Goal: Transaction & Acquisition: Purchase product/service

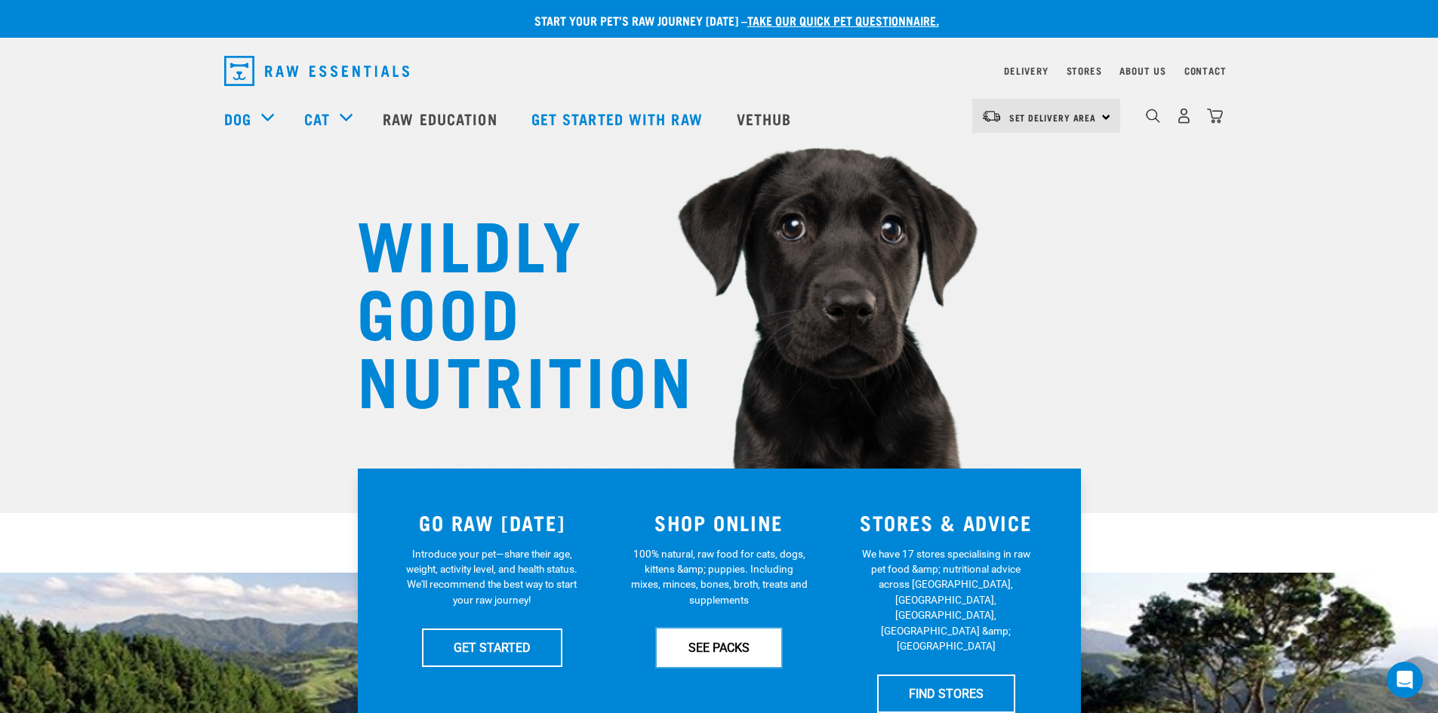
click at [718, 644] on link "SEE PACKS" at bounding box center [719, 648] width 125 height 38
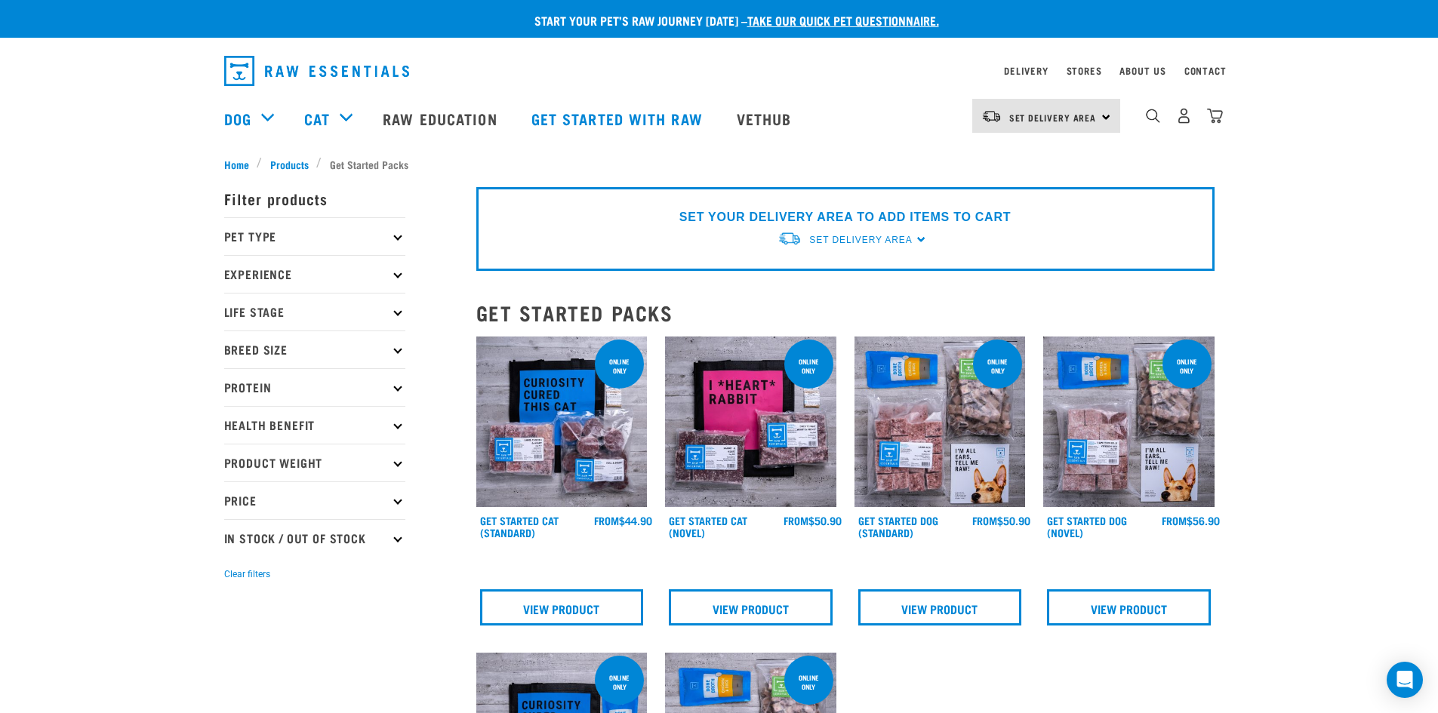
click at [396, 235] on icon at bounding box center [397, 236] width 8 height 8
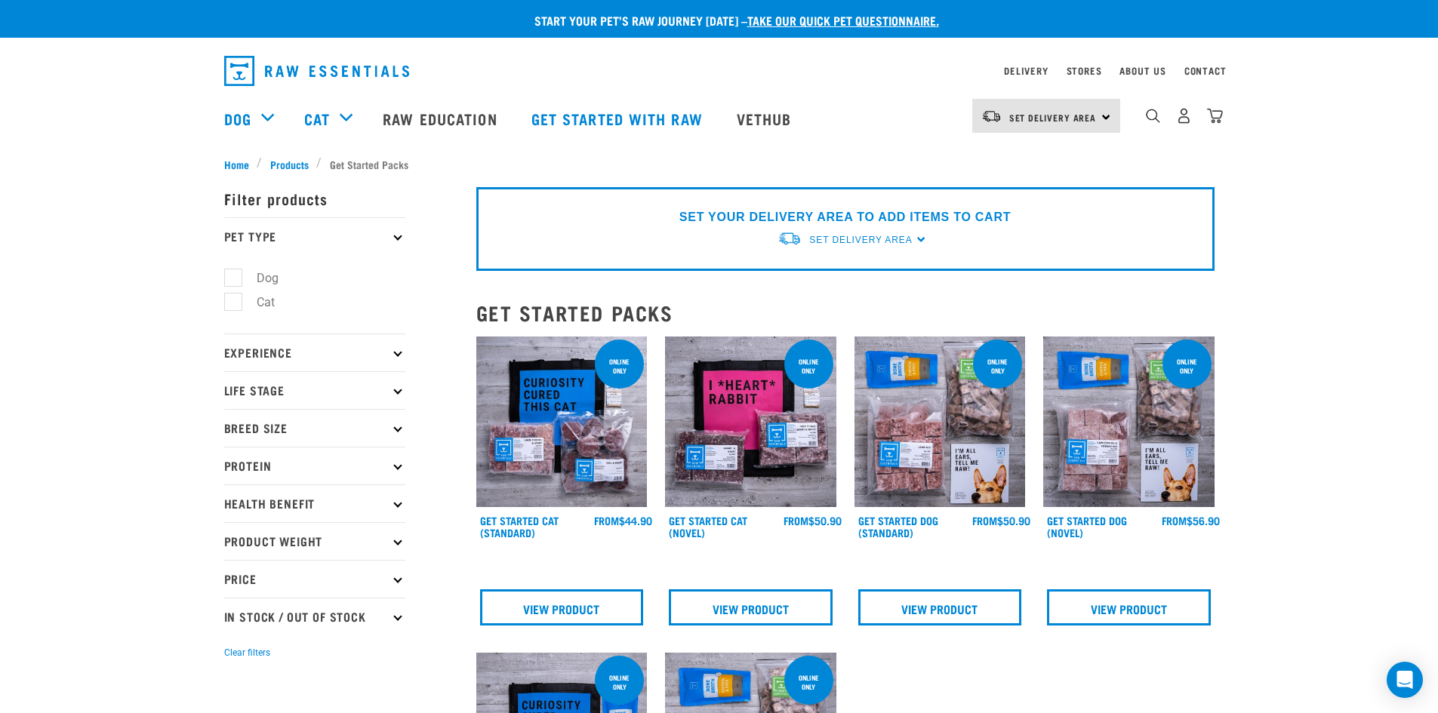
click at [234, 279] on label "Dog" at bounding box center [258, 278] width 52 height 19
click at [234, 279] on input "Dog" at bounding box center [229, 275] width 10 height 10
checkbox input "true"
click at [396, 351] on icon at bounding box center [397, 352] width 8 height 8
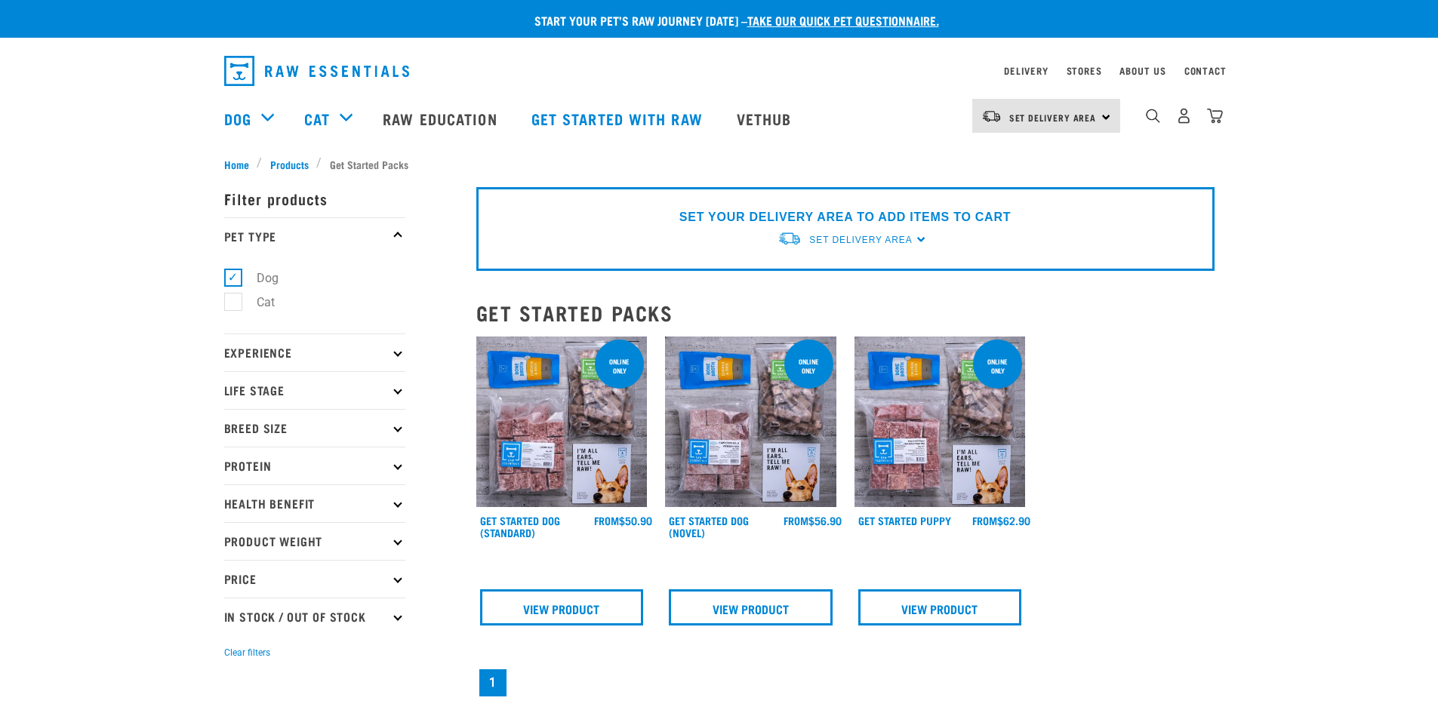
click at [396, 351] on icon at bounding box center [397, 352] width 8 height 8
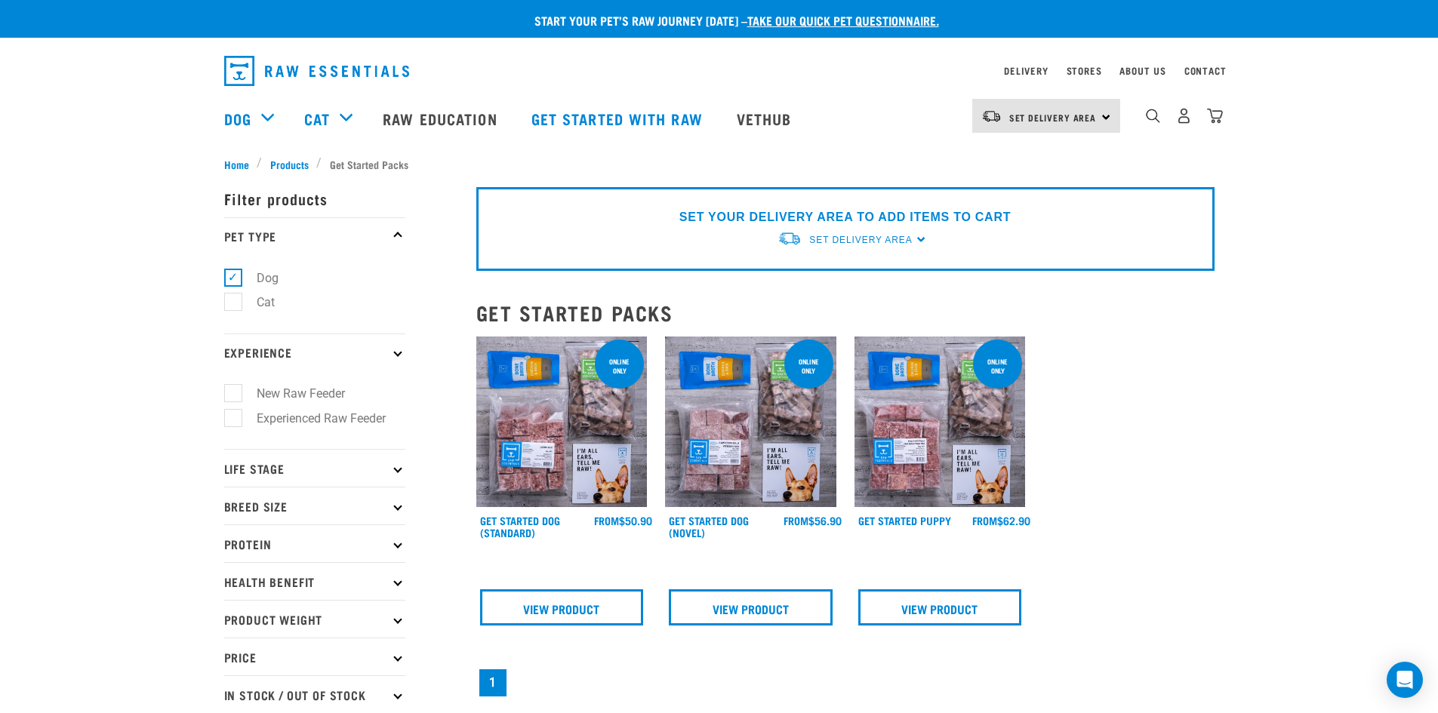
click at [232, 392] on label "New Raw Feeder" at bounding box center [291, 393] width 119 height 19
click at [232, 392] on input "New Raw Feeder" at bounding box center [229, 391] width 10 height 10
checkbox input "true"
click at [393, 473] on p "Life Stage" at bounding box center [314, 468] width 181 height 38
click at [401, 471] on p "Life Stage" at bounding box center [314, 468] width 181 height 38
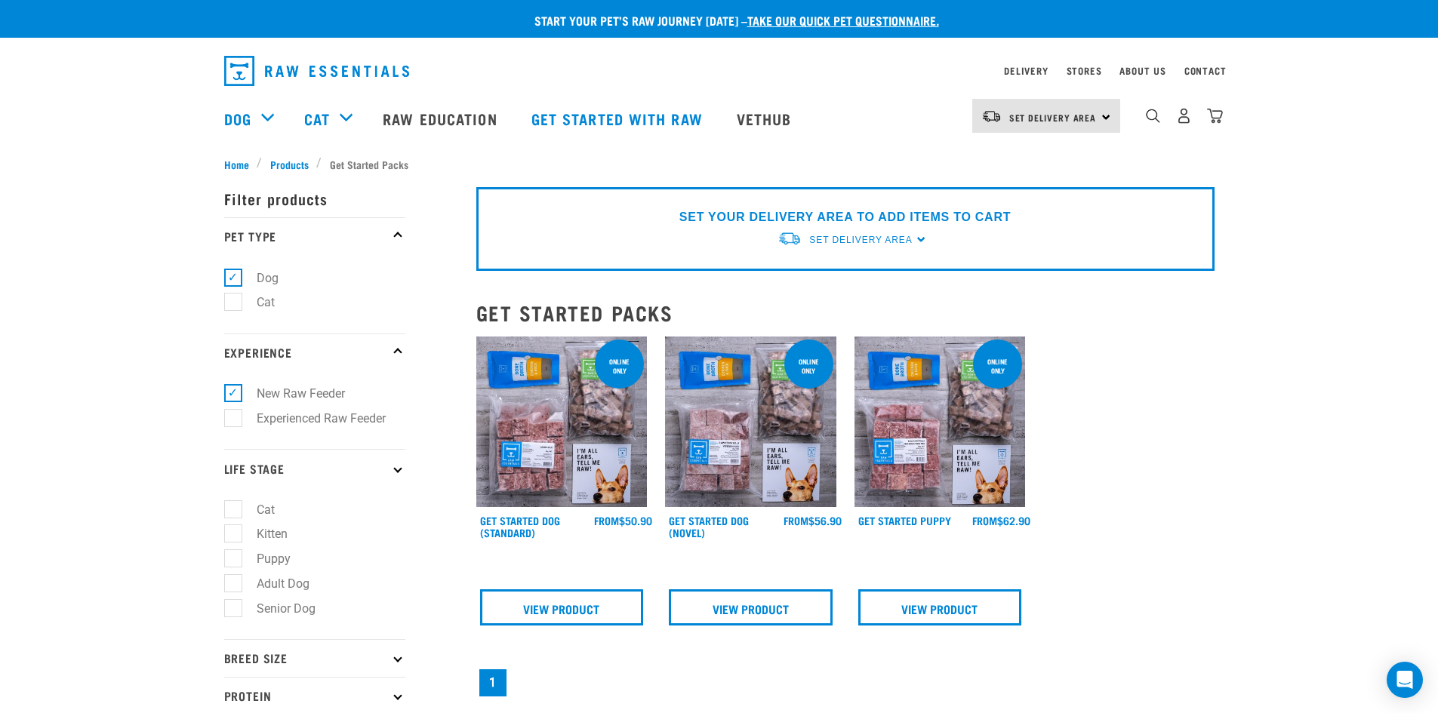
click at [232, 559] on label "Puppy" at bounding box center [264, 559] width 64 height 19
click at [228, 559] on input "Puppy" at bounding box center [229, 557] width 10 height 10
checkbox input "true"
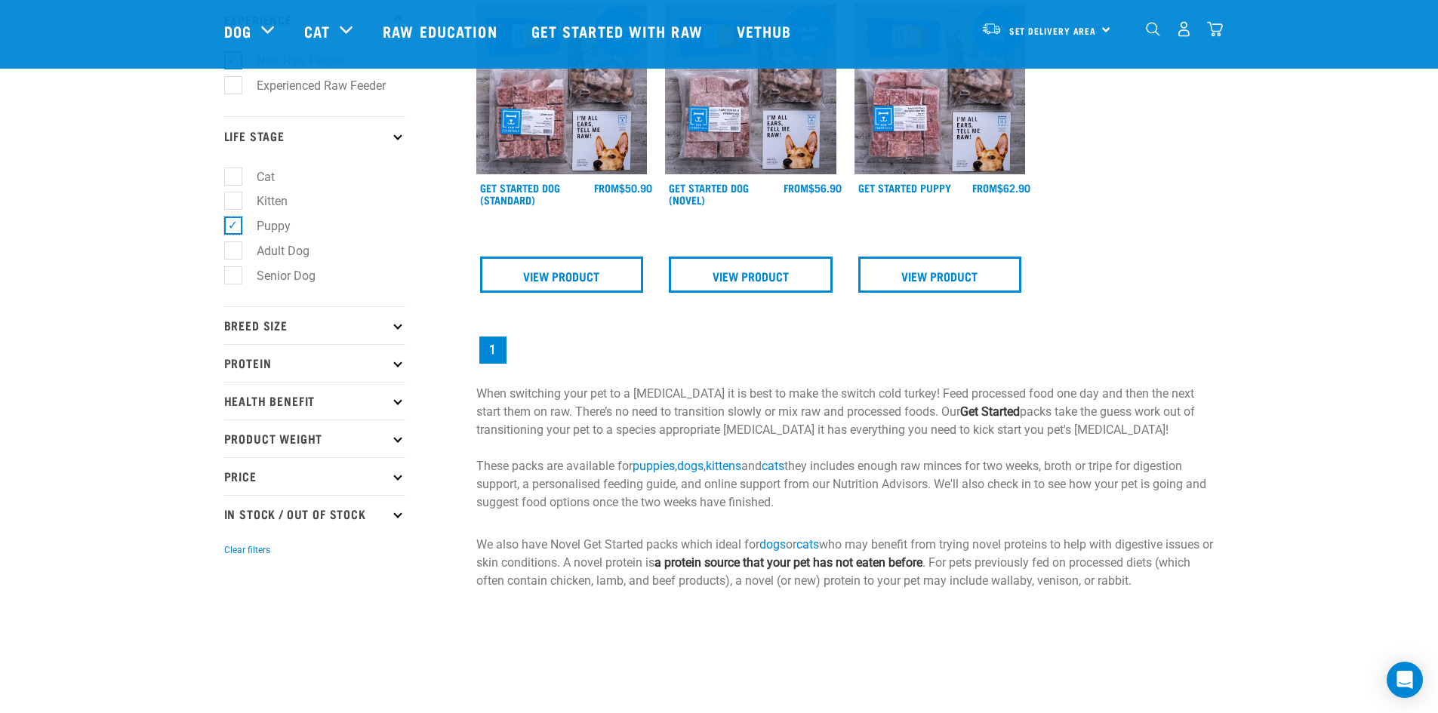
scroll to position [226, 0]
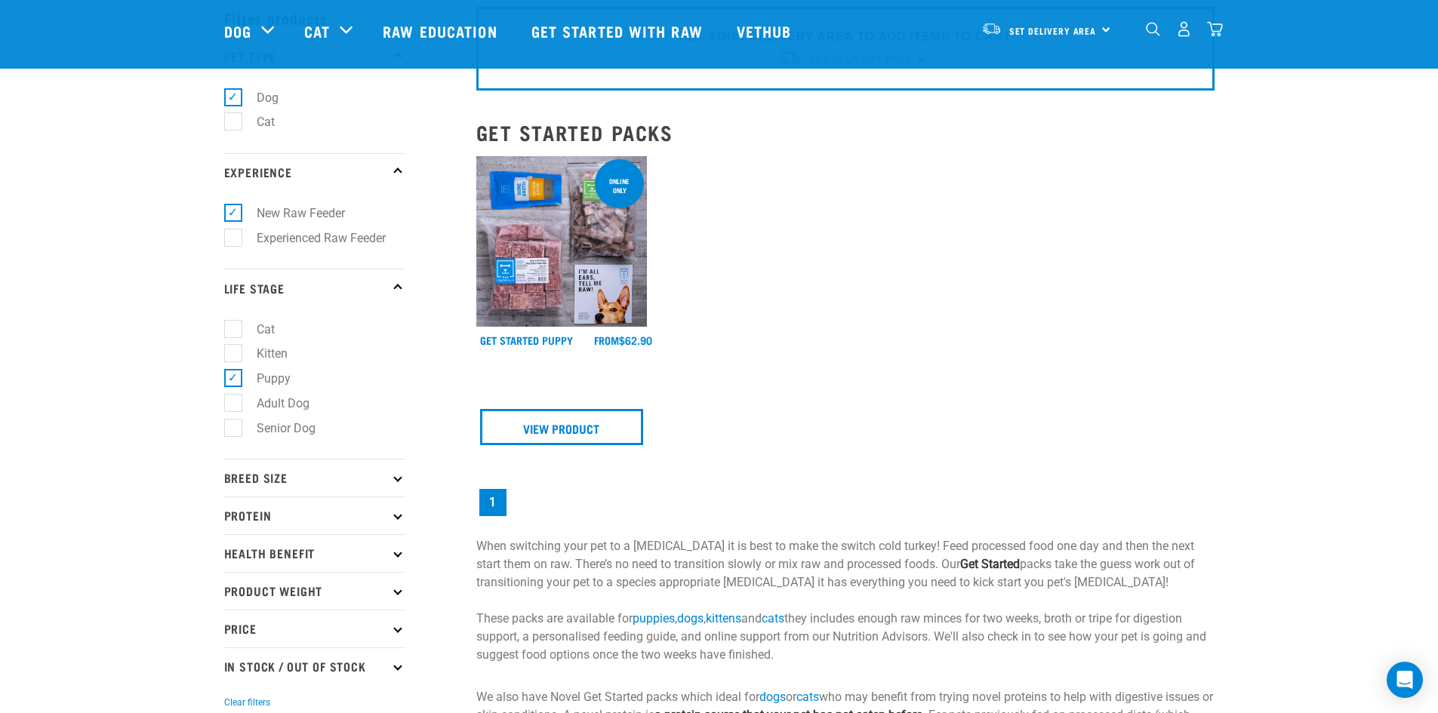
scroll to position [302, 0]
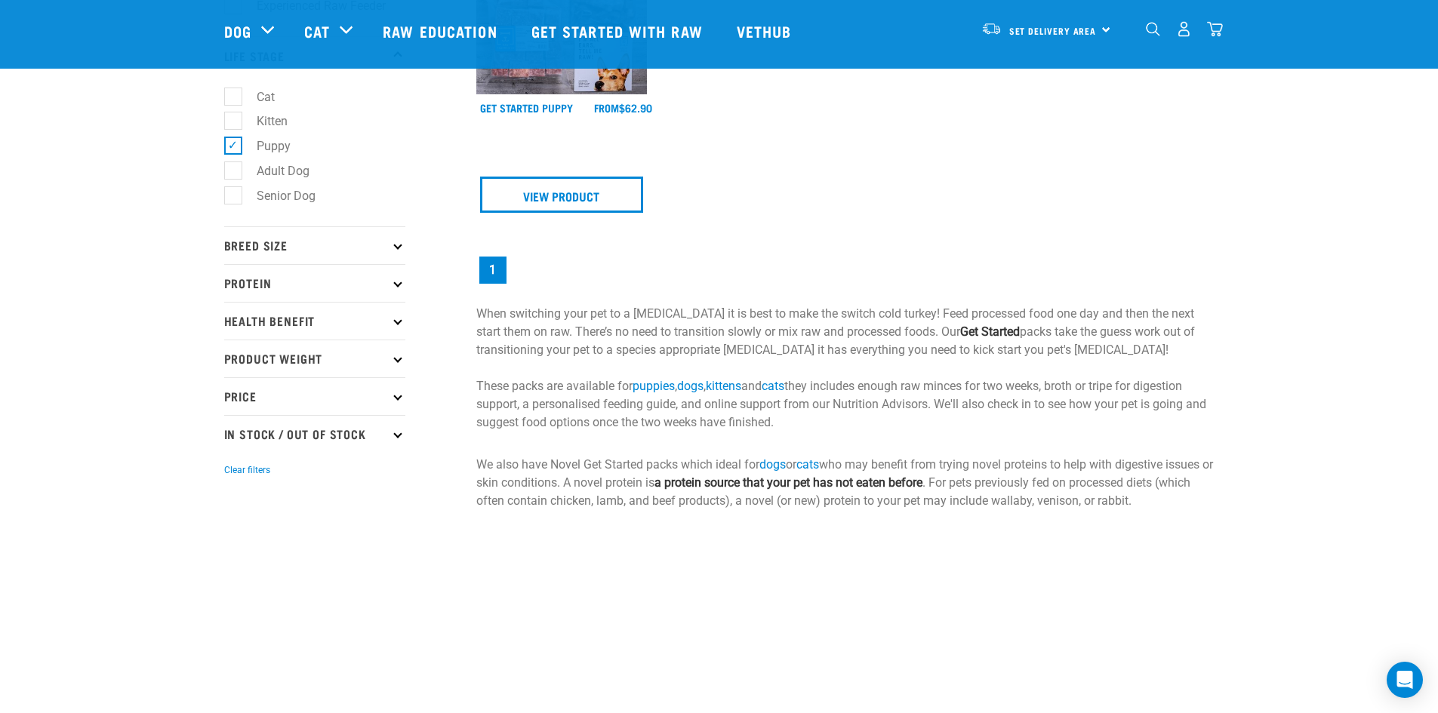
click at [396, 249] on p "Breed Size" at bounding box center [314, 245] width 181 height 38
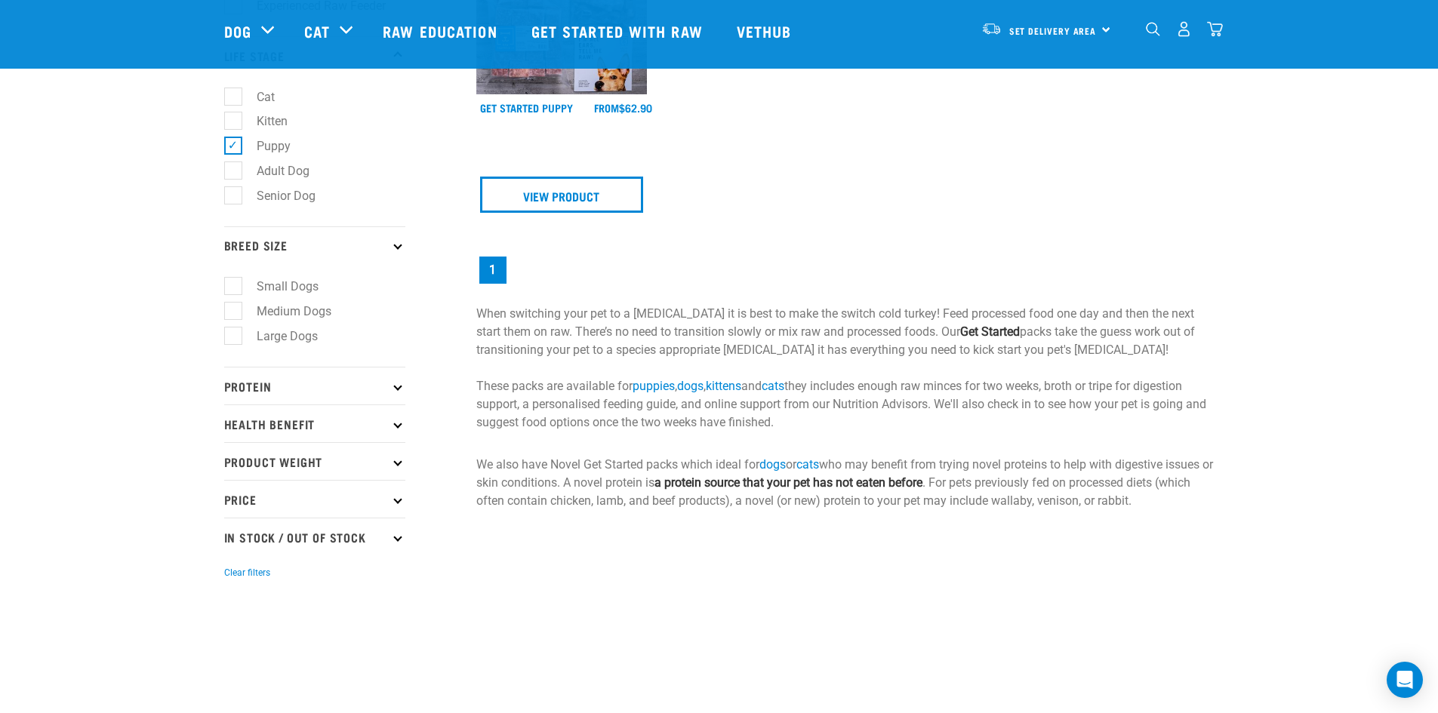
click at [236, 285] on label "Small Dogs" at bounding box center [278, 286] width 92 height 19
click at [234, 285] on input "Small Dogs" at bounding box center [229, 284] width 10 height 10
checkbox input "true"
click at [400, 387] on icon at bounding box center [397, 386] width 8 height 8
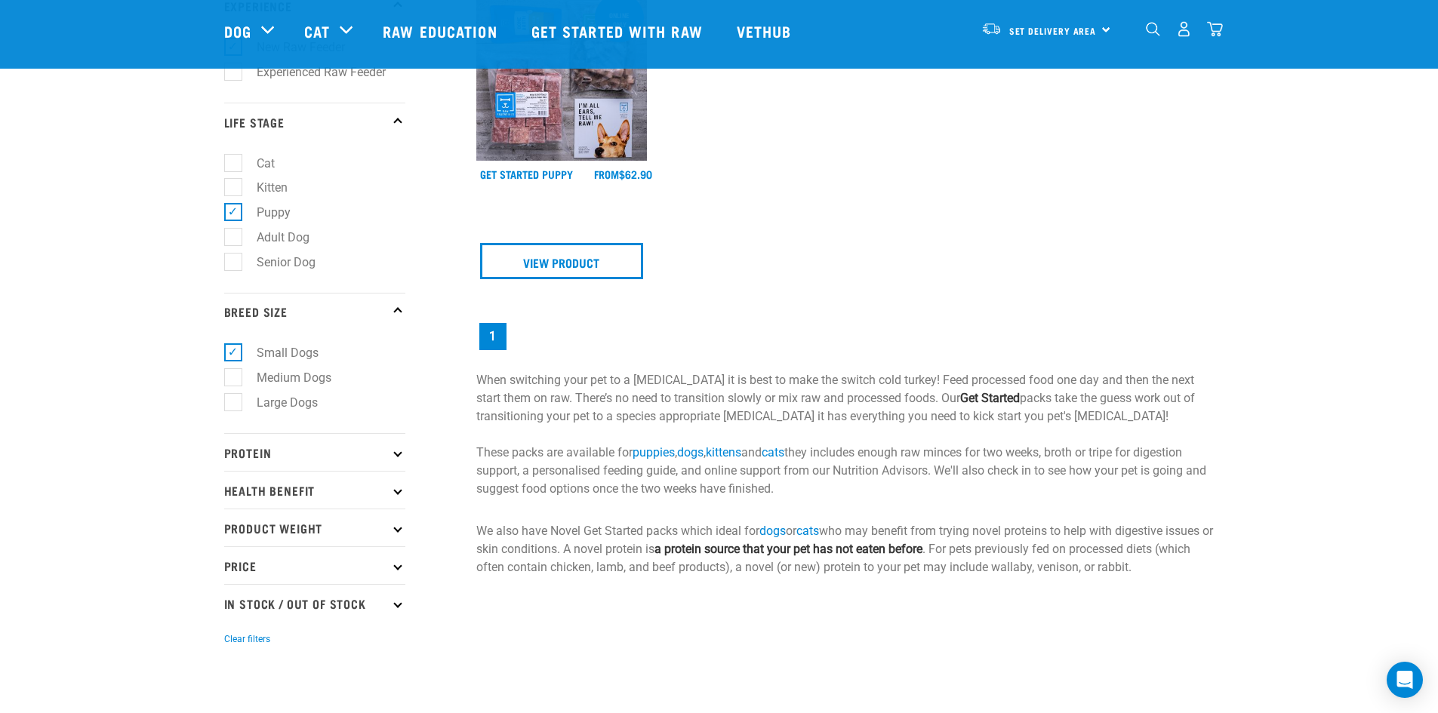
scroll to position [302, 0]
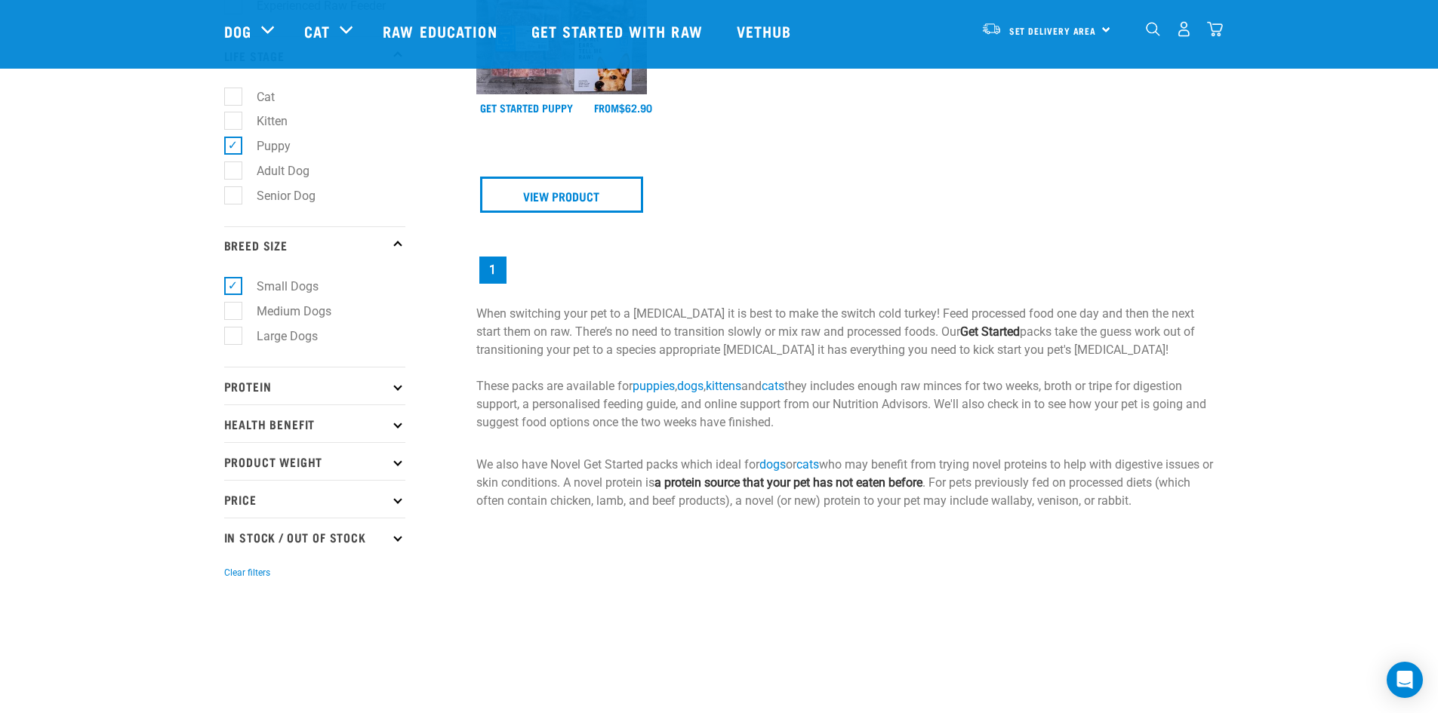
click at [397, 389] on icon at bounding box center [397, 386] width 8 height 8
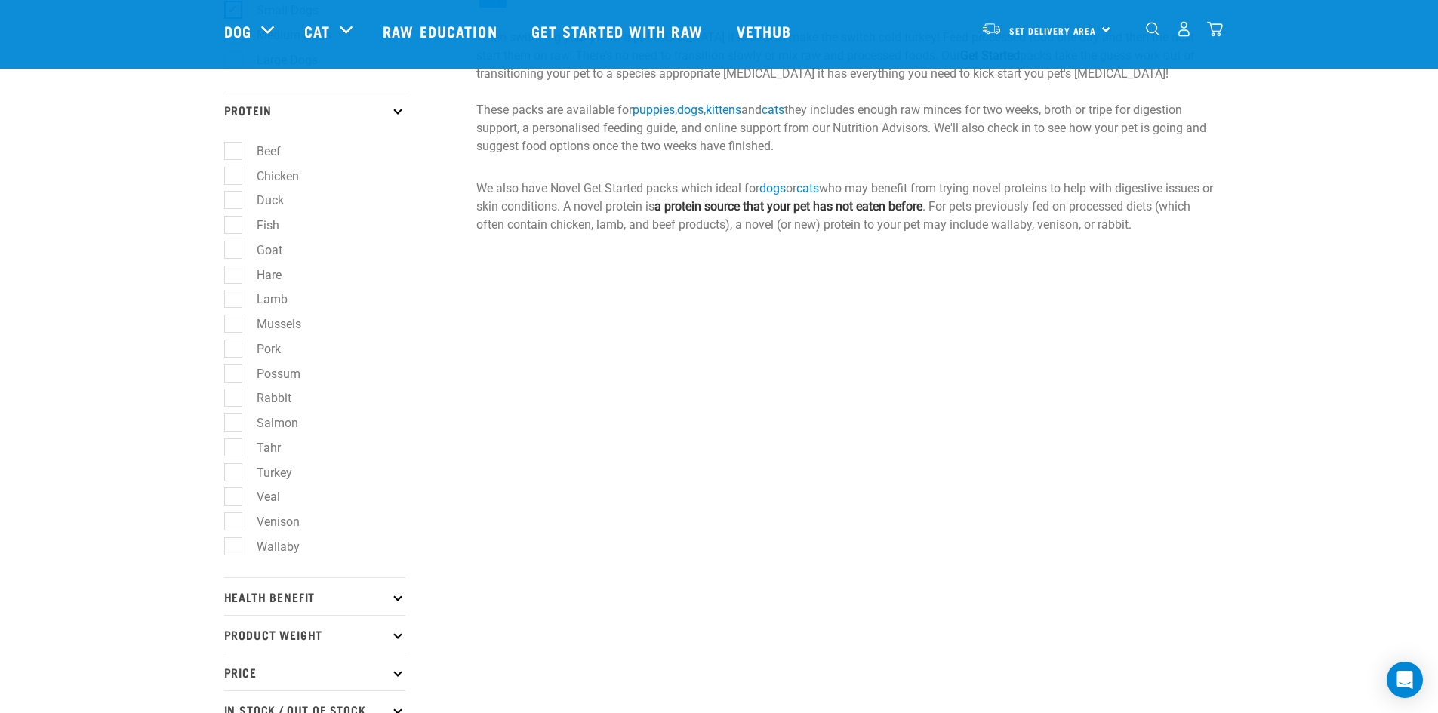
scroll to position [755, 0]
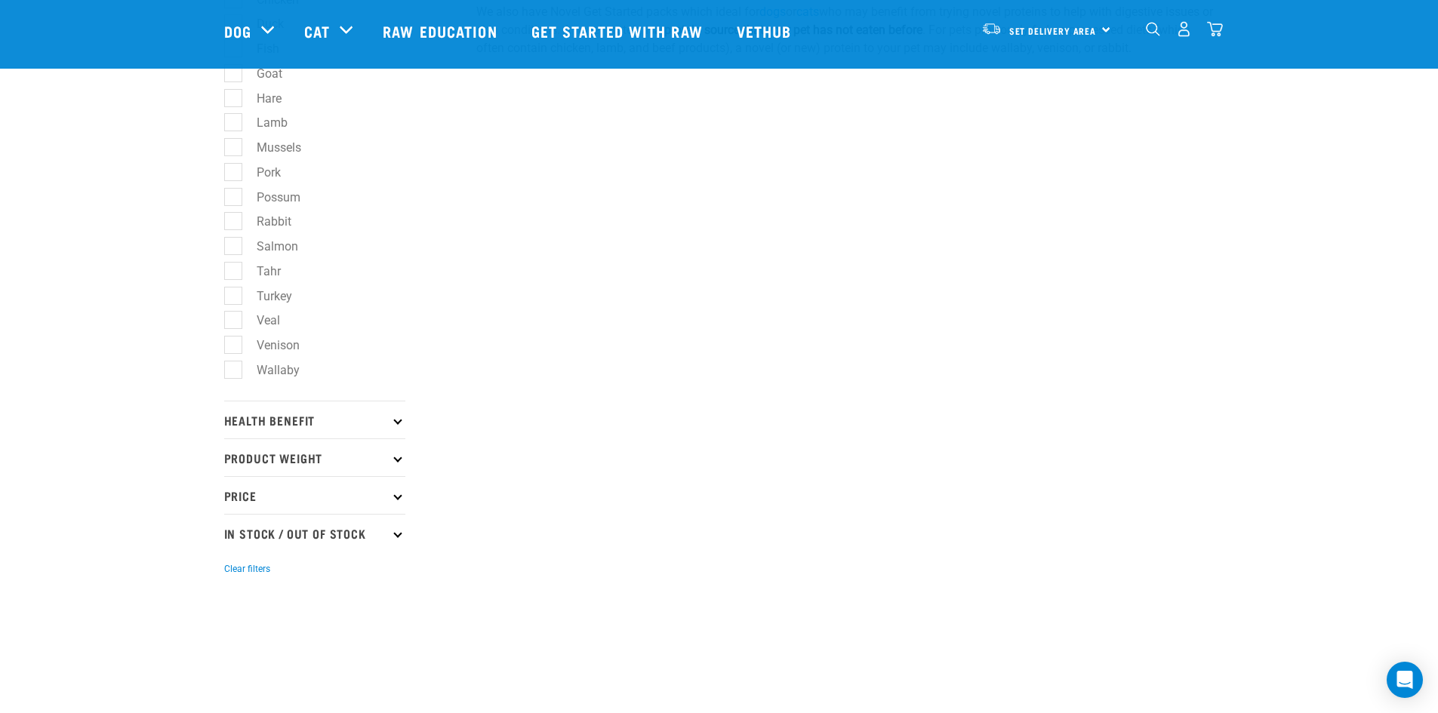
click at [397, 419] on icon at bounding box center [397, 420] width 8 height 8
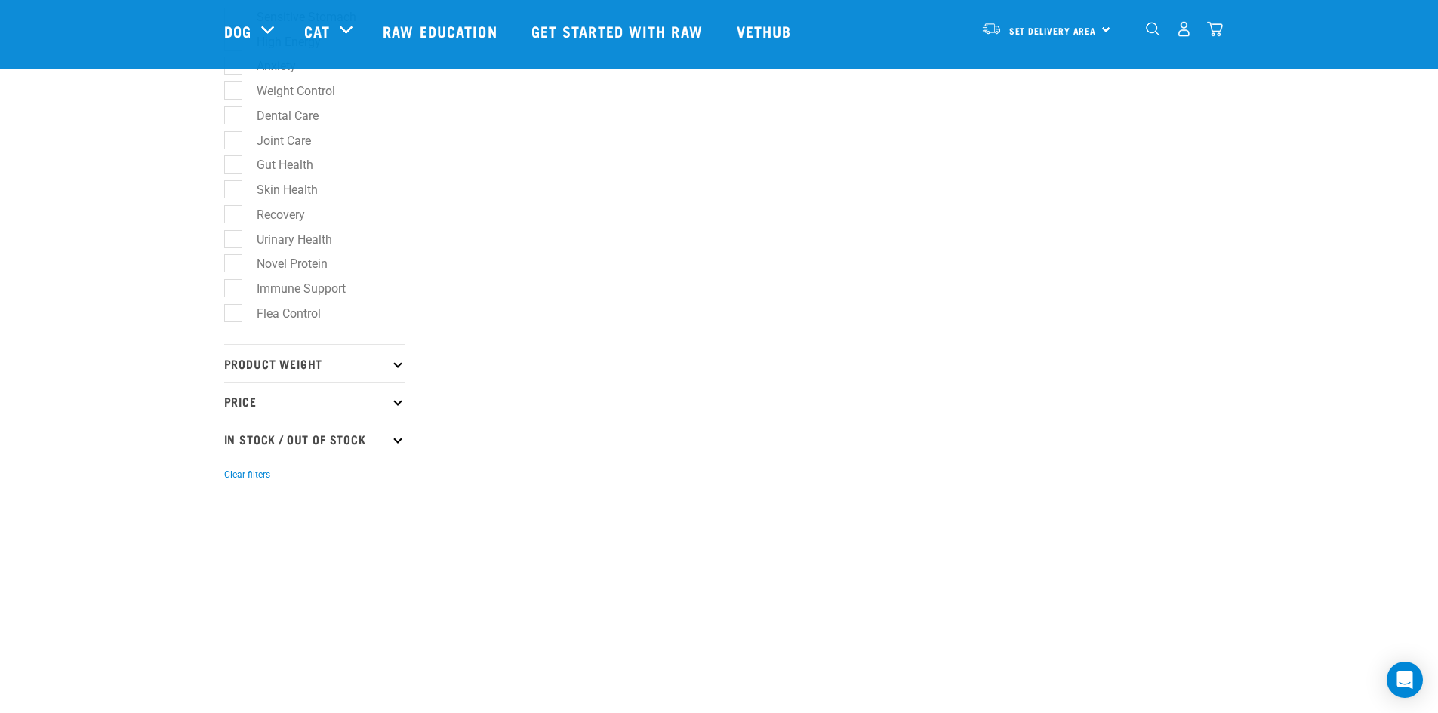
scroll to position [1208, 0]
click at [399, 355] on icon at bounding box center [397, 355] width 8 height 8
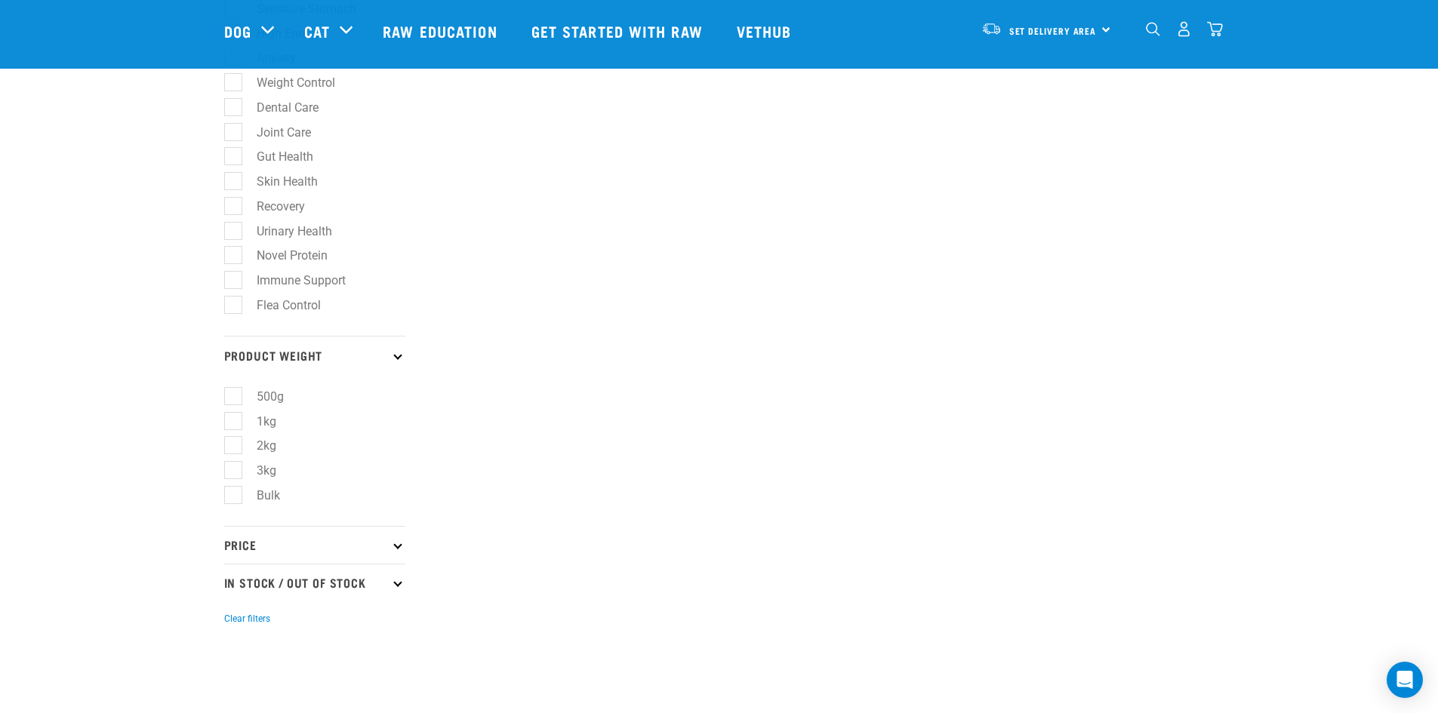
click at [234, 440] on label "2kg" at bounding box center [257, 445] width 50 height 19
click at [234, 440] on input "2kg" at bounding box center [229, 444] width 10 height 10
checkbox input "true"
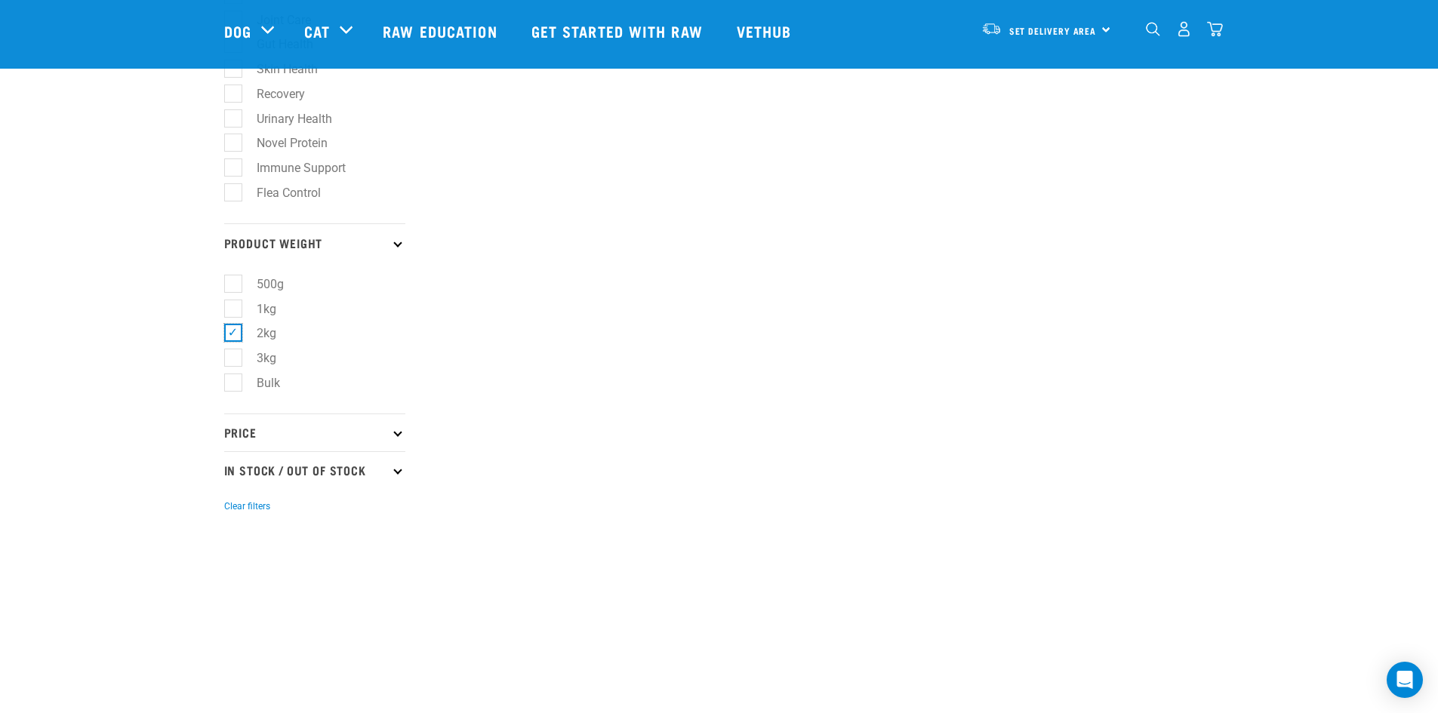
scroll to position [1359, 0]
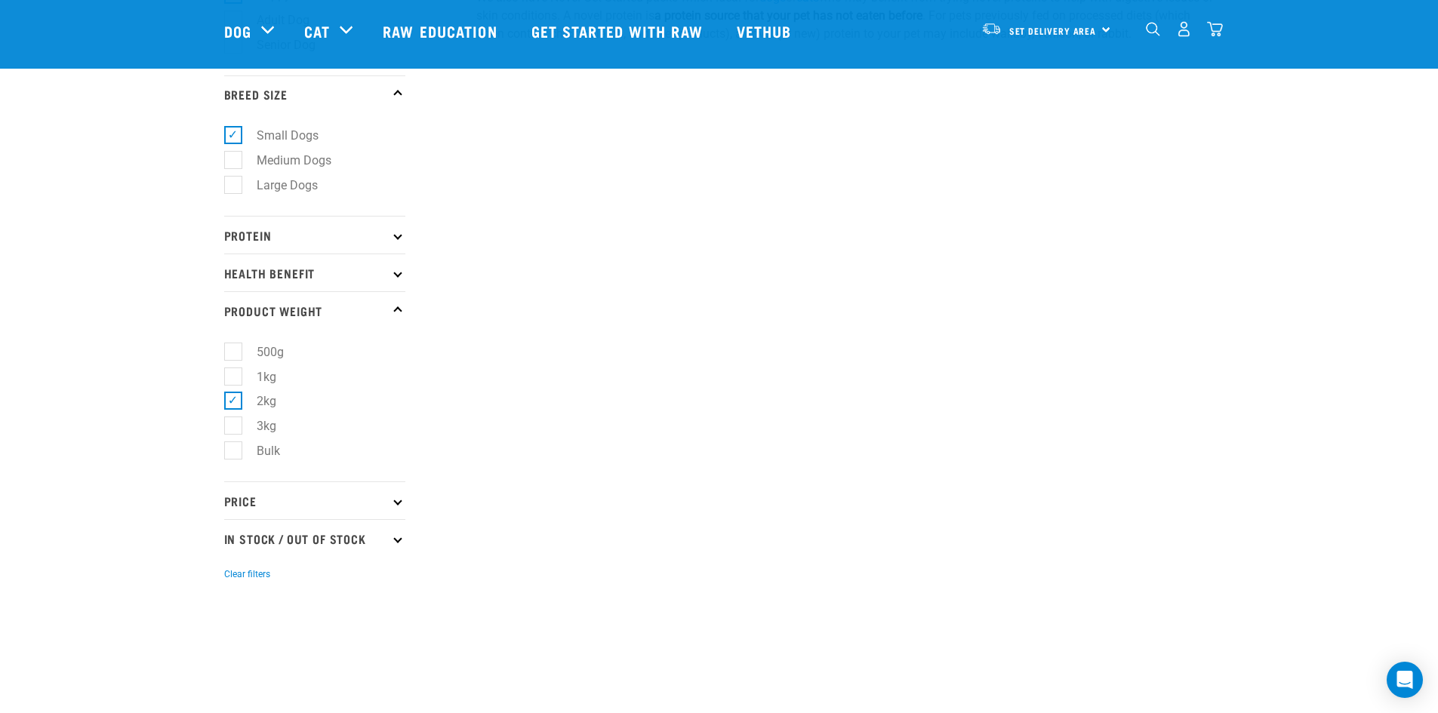
scroll to position [528, 0]
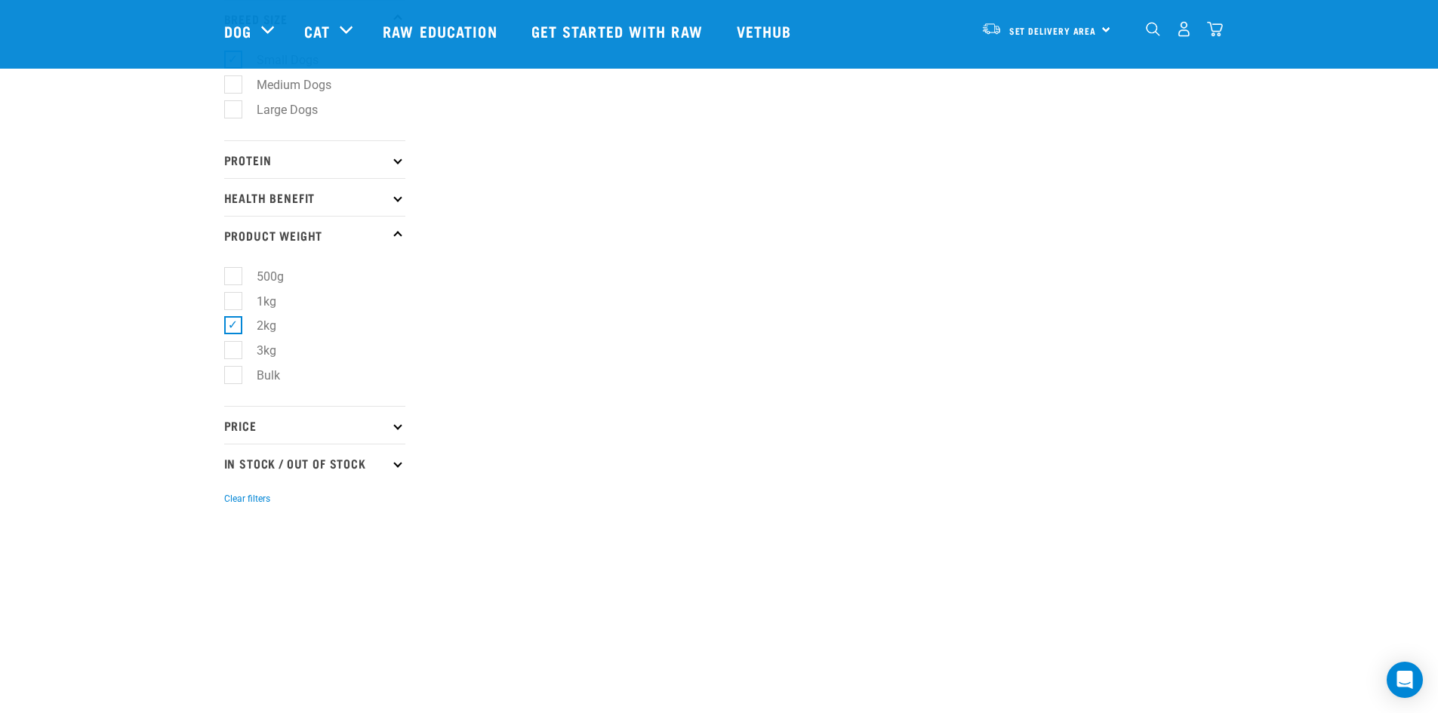
click at [396, 467] on p "In Stock / Out Of Stock" at bounding box center [314, 463] width 181 height 38
click at [237, 503] on label "In Stock" at bounding box center [268, 504] width 73 height 19
click at [234, 503] on input "In Stock" at bounding box center [229, 502] width 10 height 10
checkbox input "true"
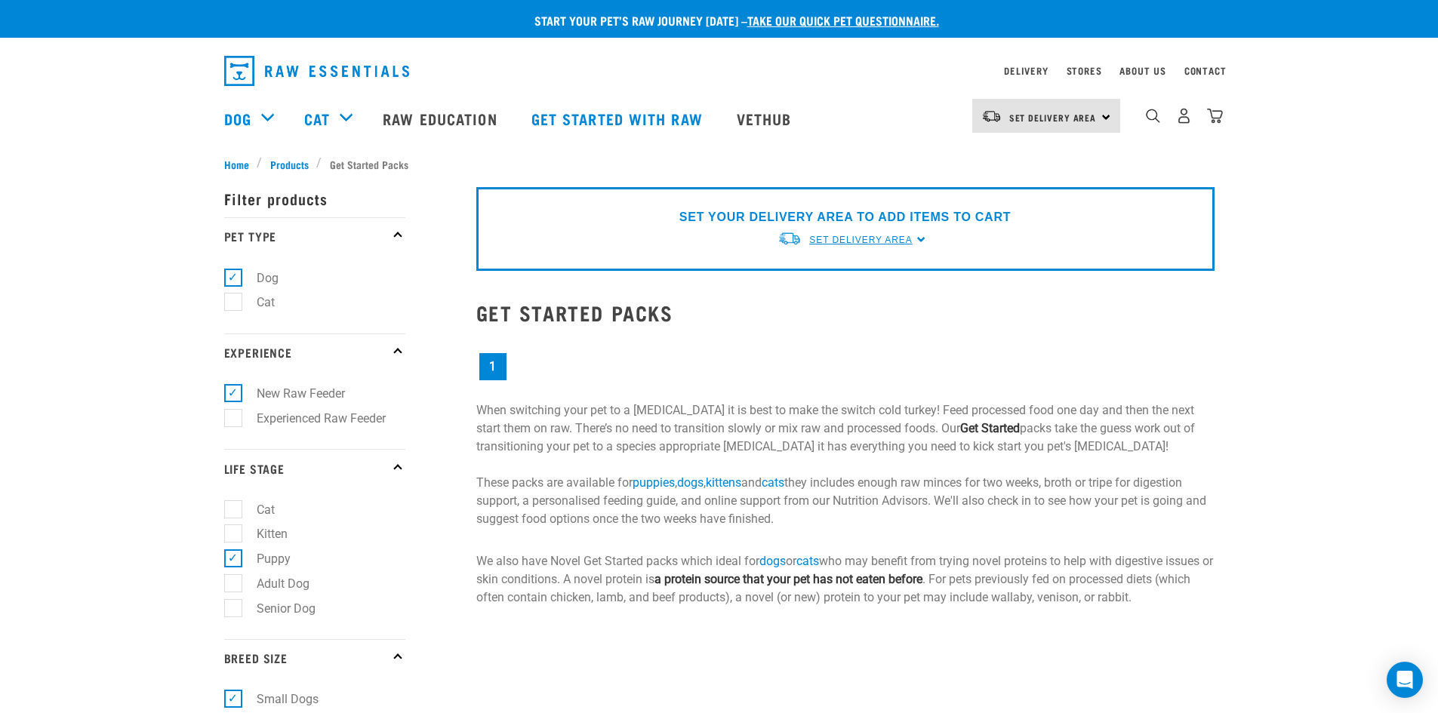
click at [874, 239] on span "Set Delivery Area" at bounding box center [860, 240] width 103 height 11
click at [829, 276] on link "[GEOGRAPHIC_DATA]" at bounding box center [852, 275] width 150 height 25
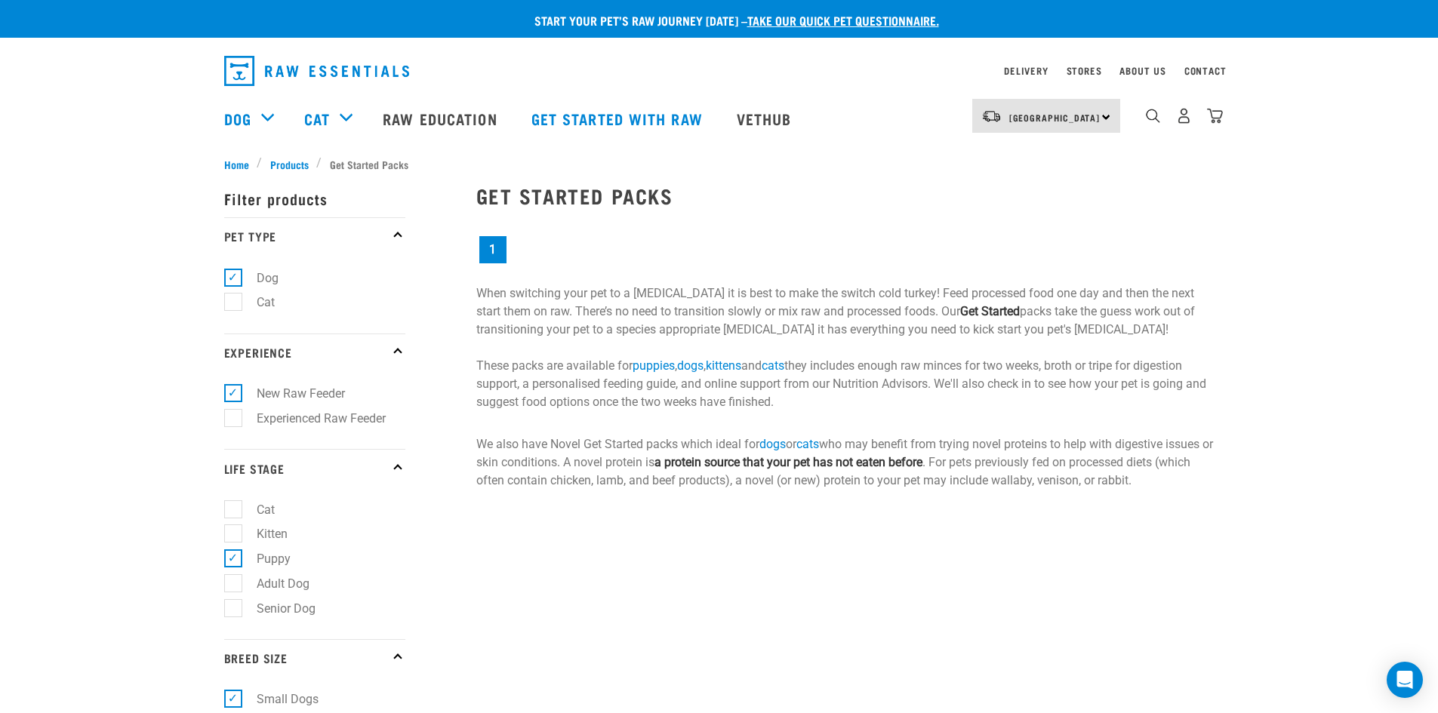
click at [489, 249] on link "1" at bounding box center [492, 249] width 27 height 27
click at [661, 119] on link "Get started with Raw" at bounding box center [618, 118] width 205 height 60
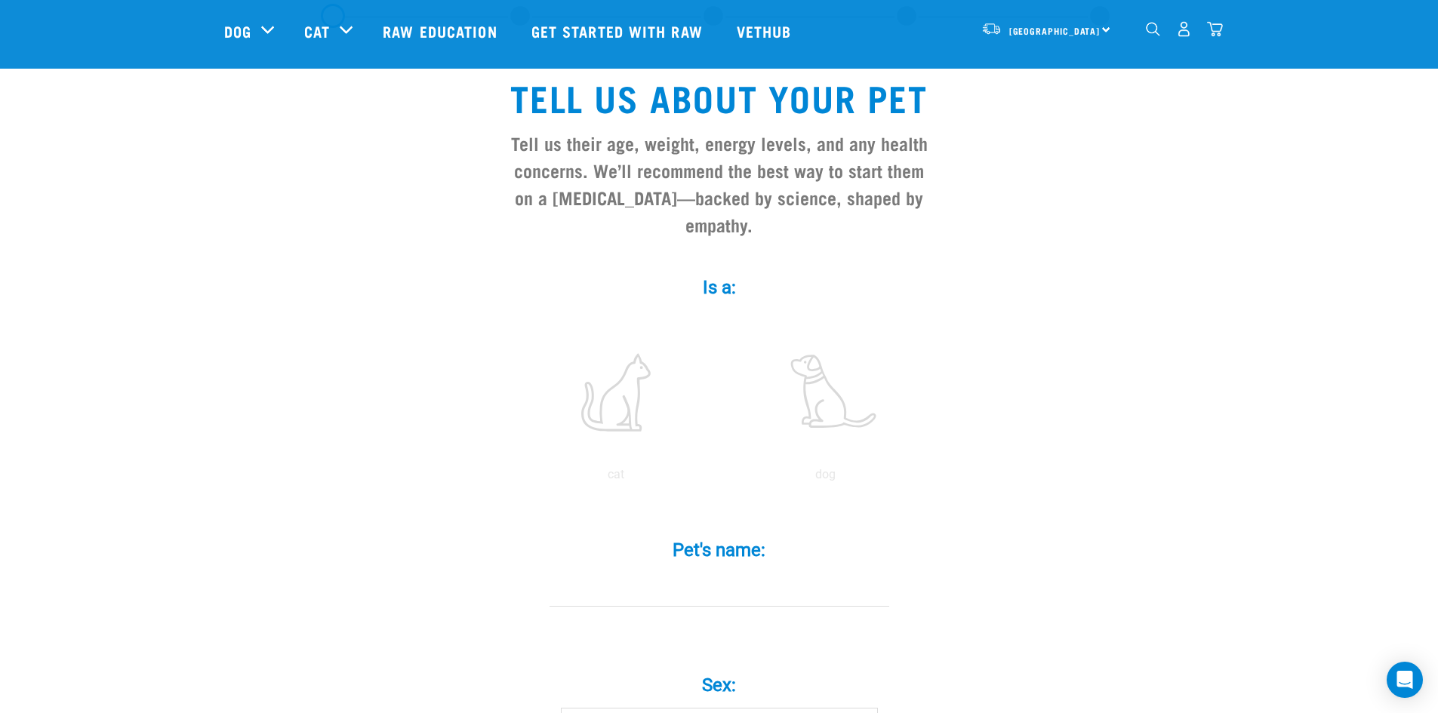
scroll to position [151, 0]
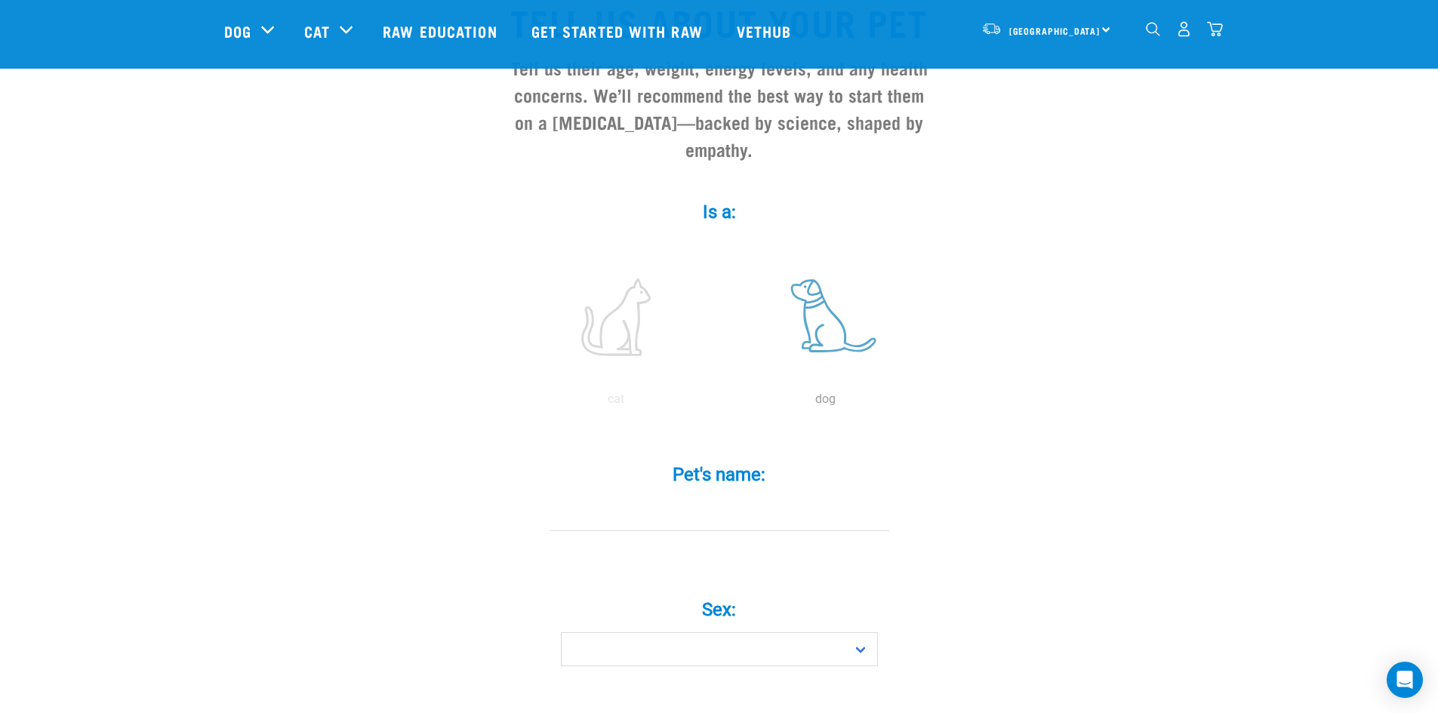
click at [831, 291] on label at bounding box center [826, 317] width 204 height 128
click at [721, 403] on input "radio" at bounding box center [721, 403] width 0 height 0
click at [680, 497] on input "Pet's name: *" at bounding box center [720, 514] width 340 height 34
type input "[PERSON_NAME]"
click at [854, 633] on select "Boy Girl" at bounding box center [719, 650] width 317 height 34
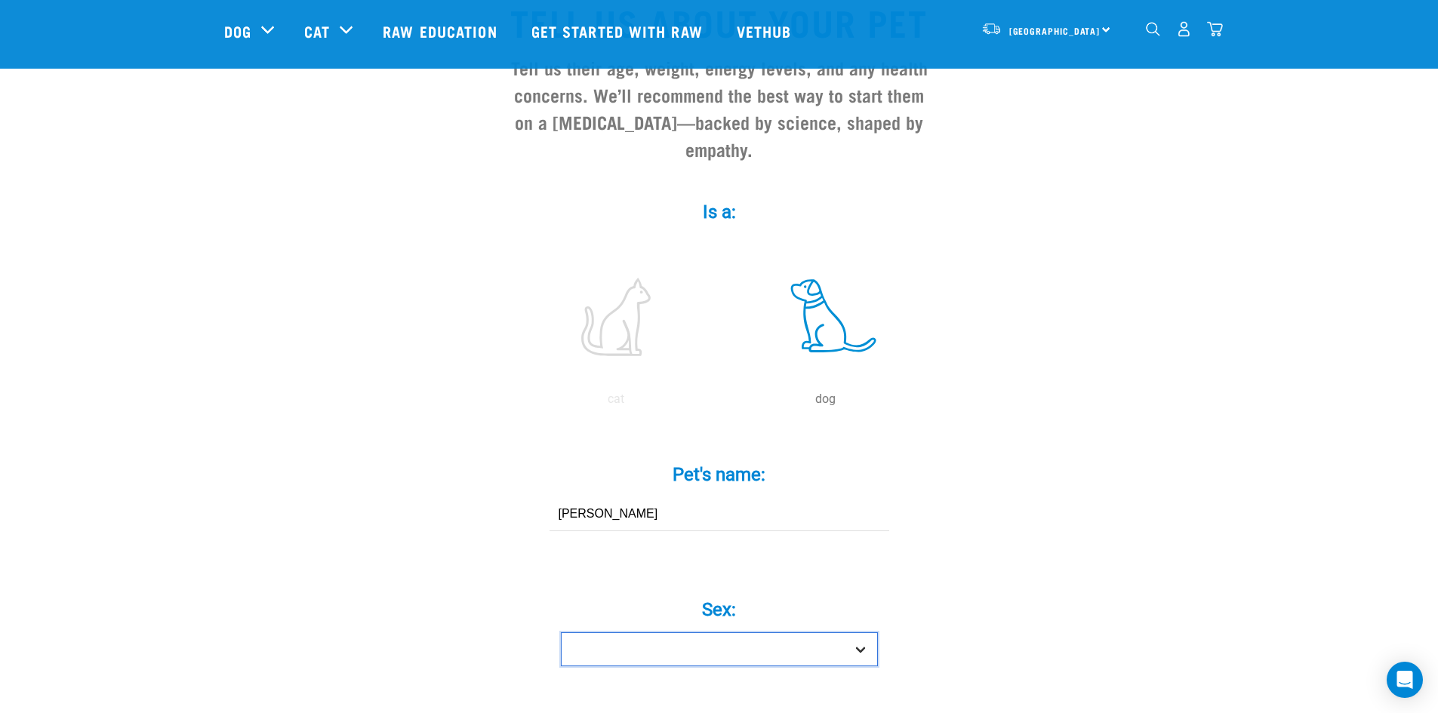
select select "boy"
click at [561, 633] on select "Boy Girl" at bounding box center [719, 650] width 317 height 34
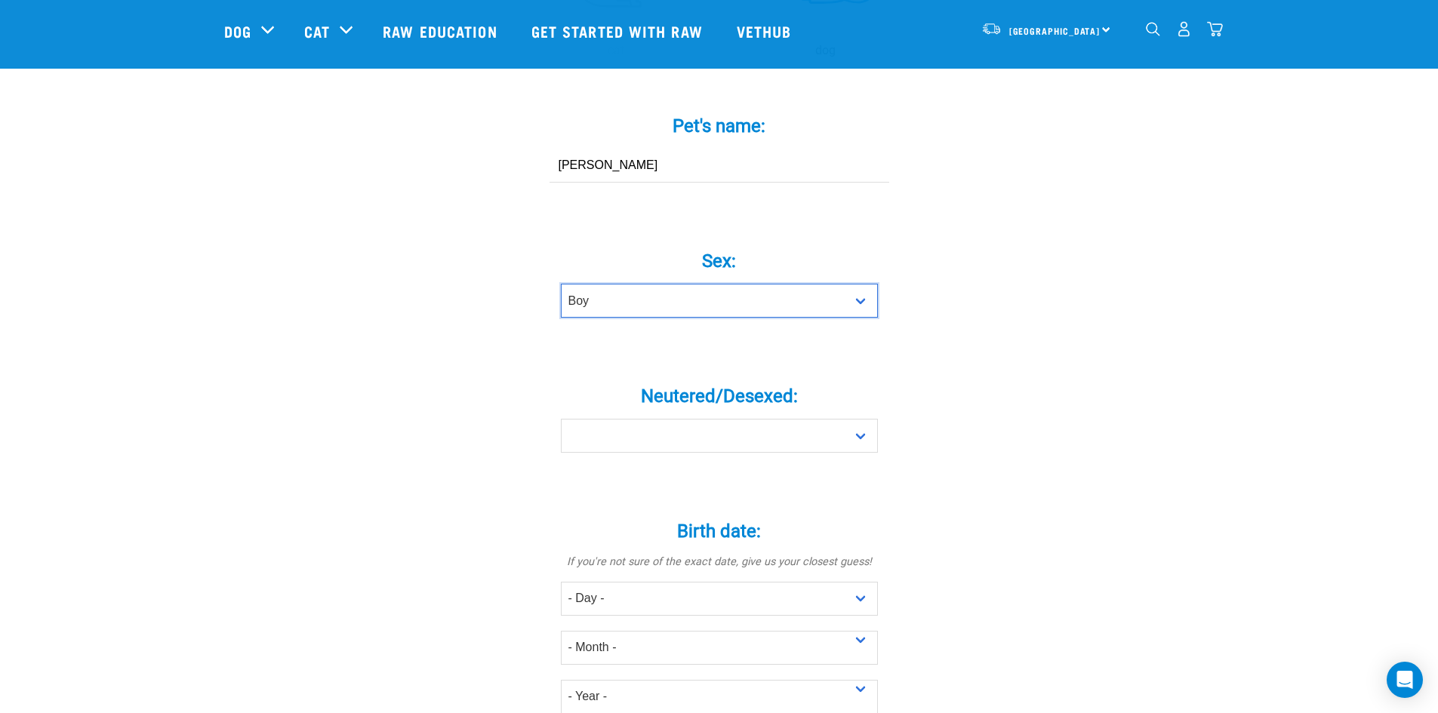
scroll to position [528, 0]
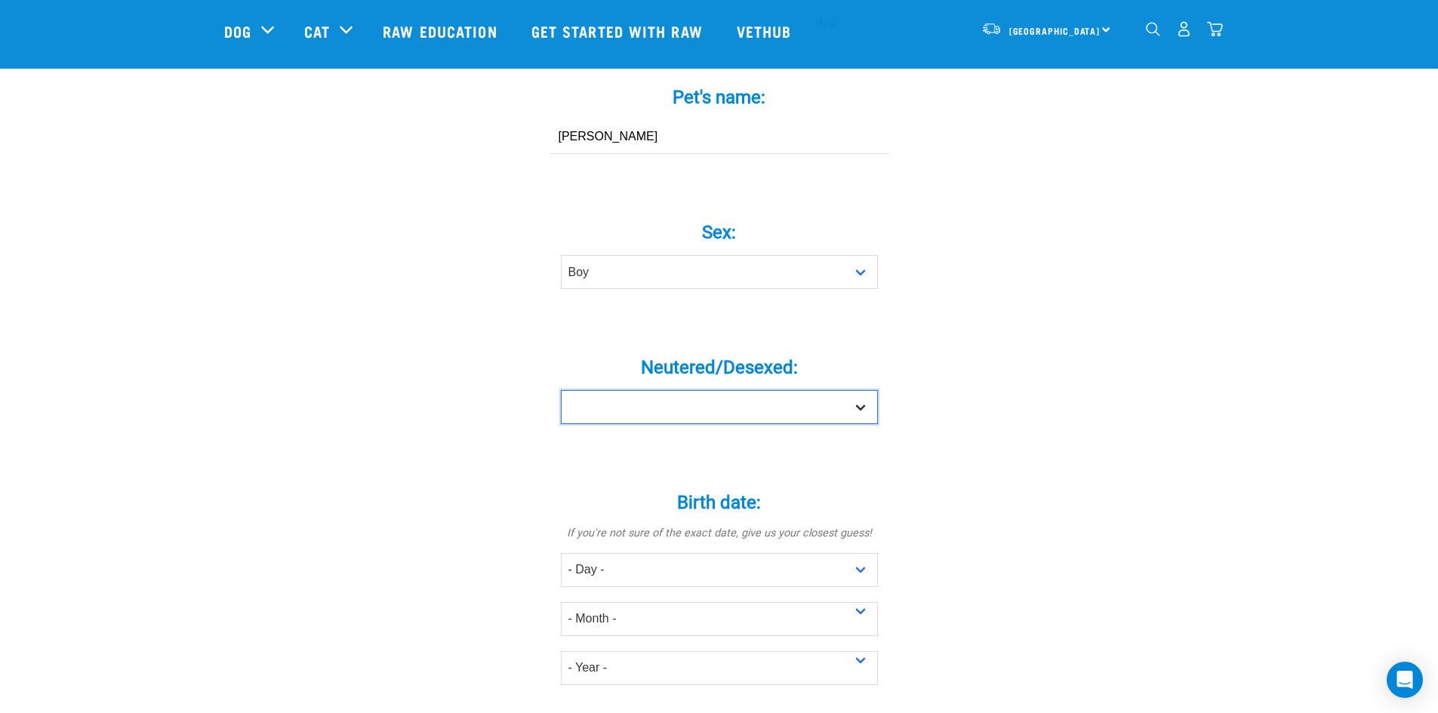
click at [858, 390] on select "Yes No" at bounding box center [719, 407] width 317 height 34
select select "no"
click at [561, 390] on select "Yes No" at bounding box center [719, 407] width 317 height 34
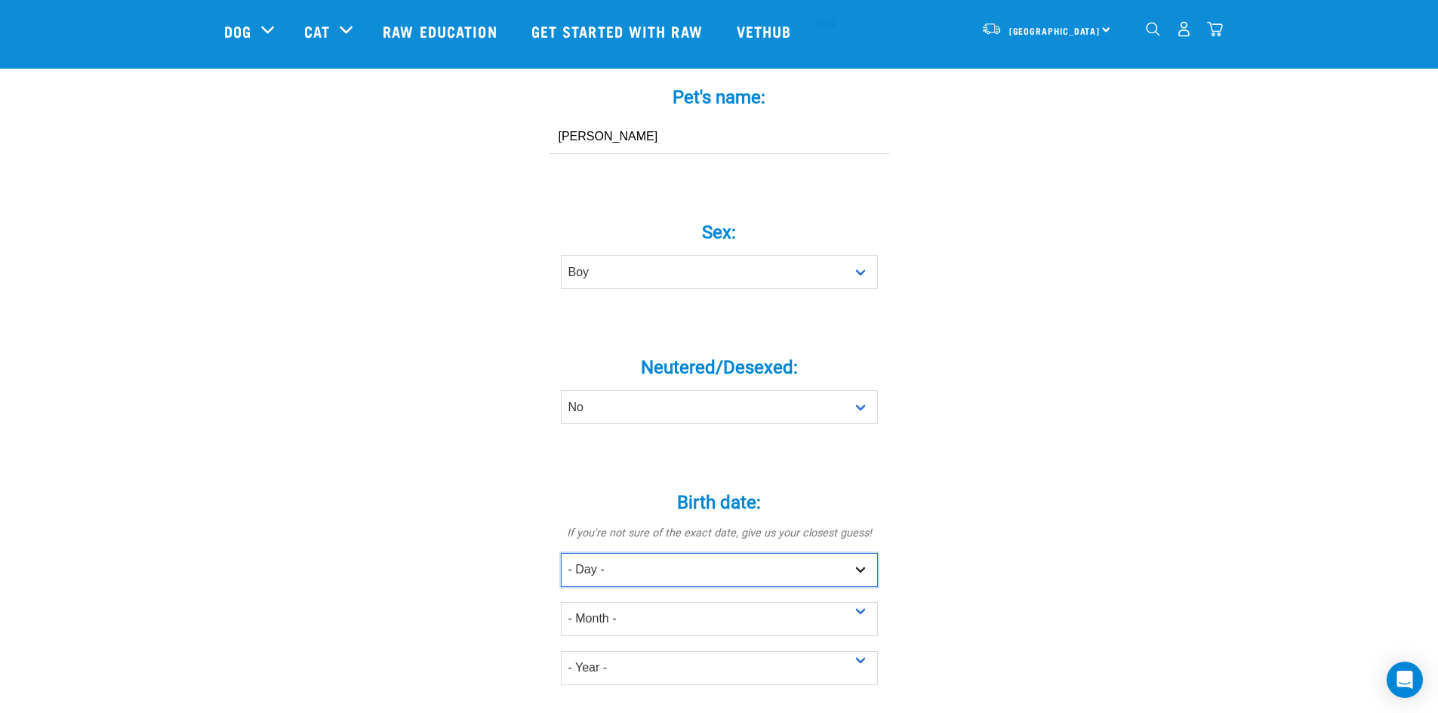
click at [644, 553] on select "- Day - 1 2 3 4 5 6 7 8 9 10 11 12 13 14 15 16 17 18 19 20 21 22 23 24 25 26 27" at bounding box center [719, 570] width 317 height 34
select select "15"
click at [561, 553] on select "- Day - 1 2 3 4 5 6 7 8 9 10 11 12 13 14 15 16 17 18 19 20 21 22 23 24 25 26 27" at bounding box center [719, 570] width 317 height 34
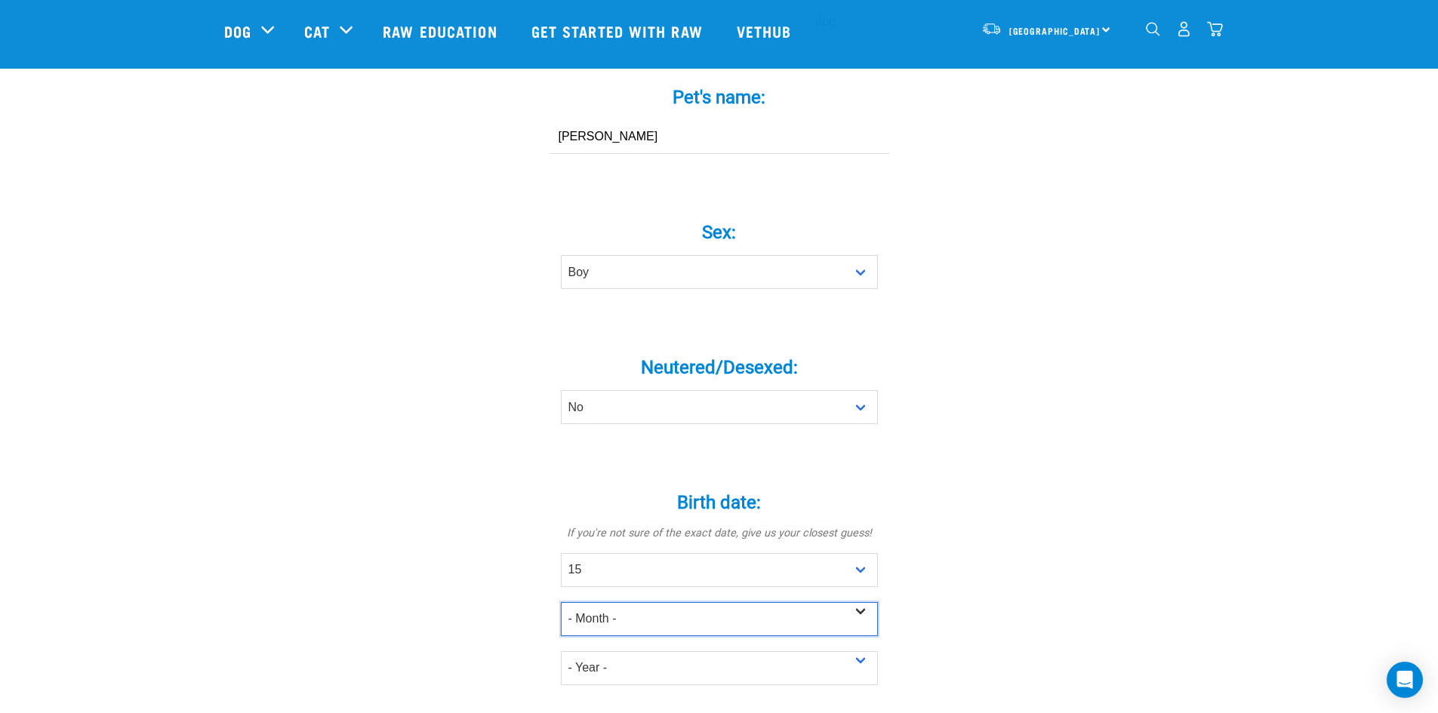
click at [654, 602] on select "- Month - January February March April May June July August September October N…" at bounding box center [719, 619] width 317 height 34
select select "May"
click at [561, 602] on select "- Month - January February March April May June July August September October N…" at bounding box center [719, 619] width 317 height 34
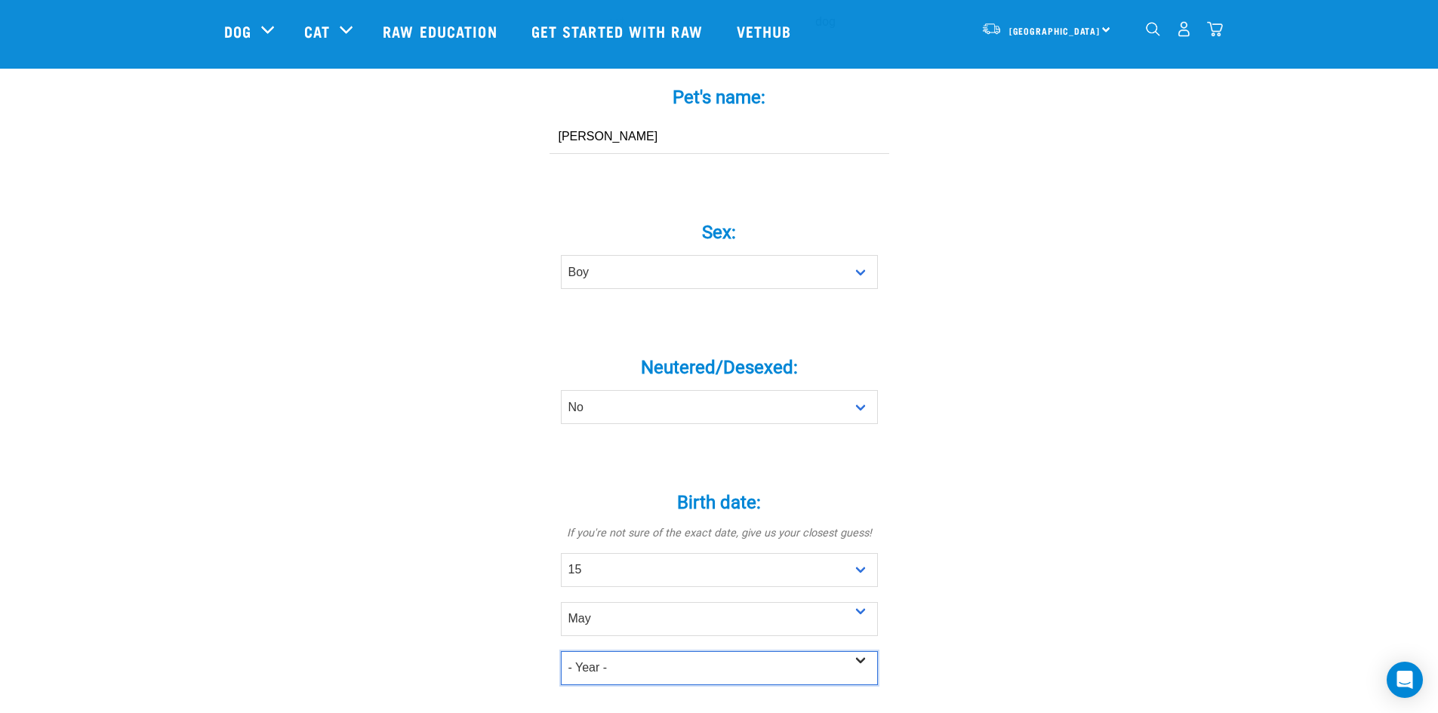
click at [606, 651] on select "- Year - 2025 2024 2023 2022 2021 2020 2019 2018 2017 2016 2015 2014 2013 2012" at bounding box center [719, 668] width 317 height 34
select select "2025"
click at [561, 651] on select "- Year - 2025 2024 2023 2022 2021 2020 2019 2018 2017 2016 2015 2014 2013 2012" at bounding box center [719, 668] width 317 height 34
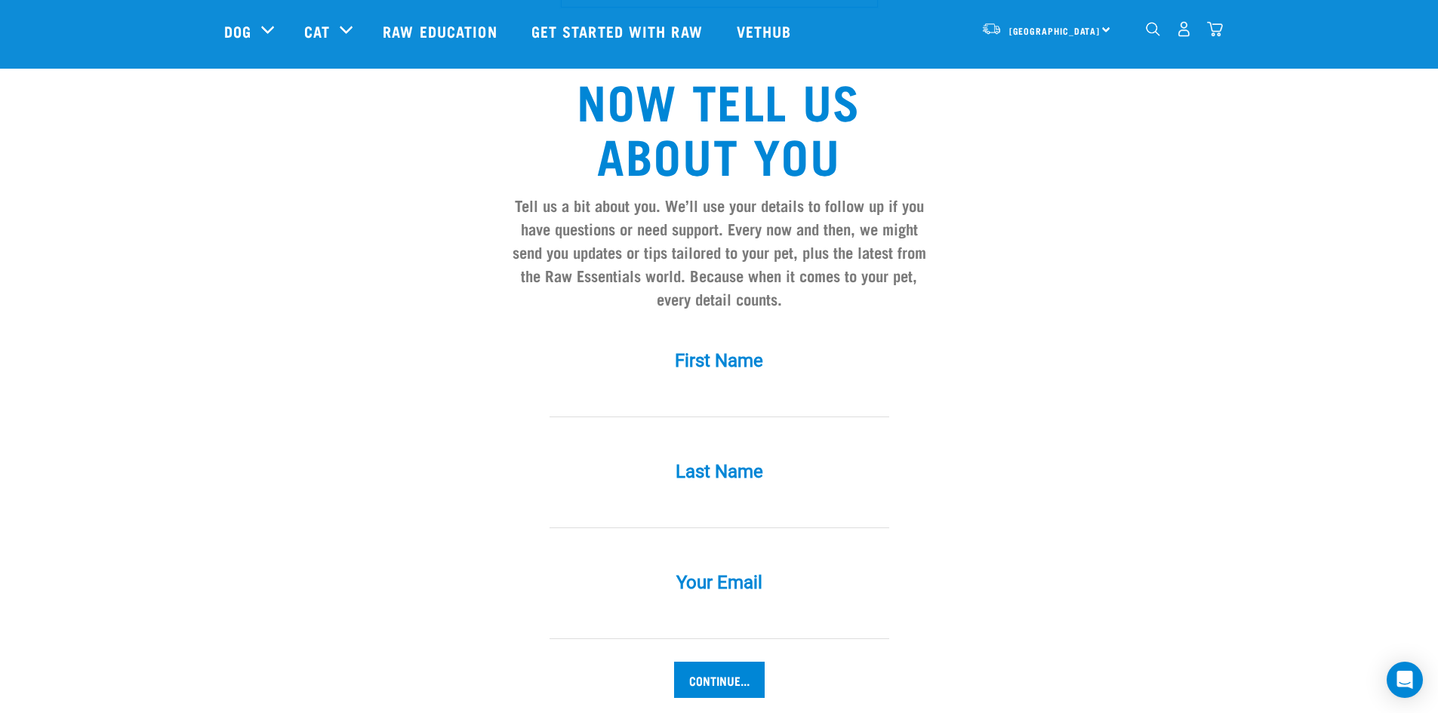
scroll to position [1208, 0]
click at [614, 382] on input "First Name *" at bounding box center [720, 399] width 340 height 34
type input "Georgia"
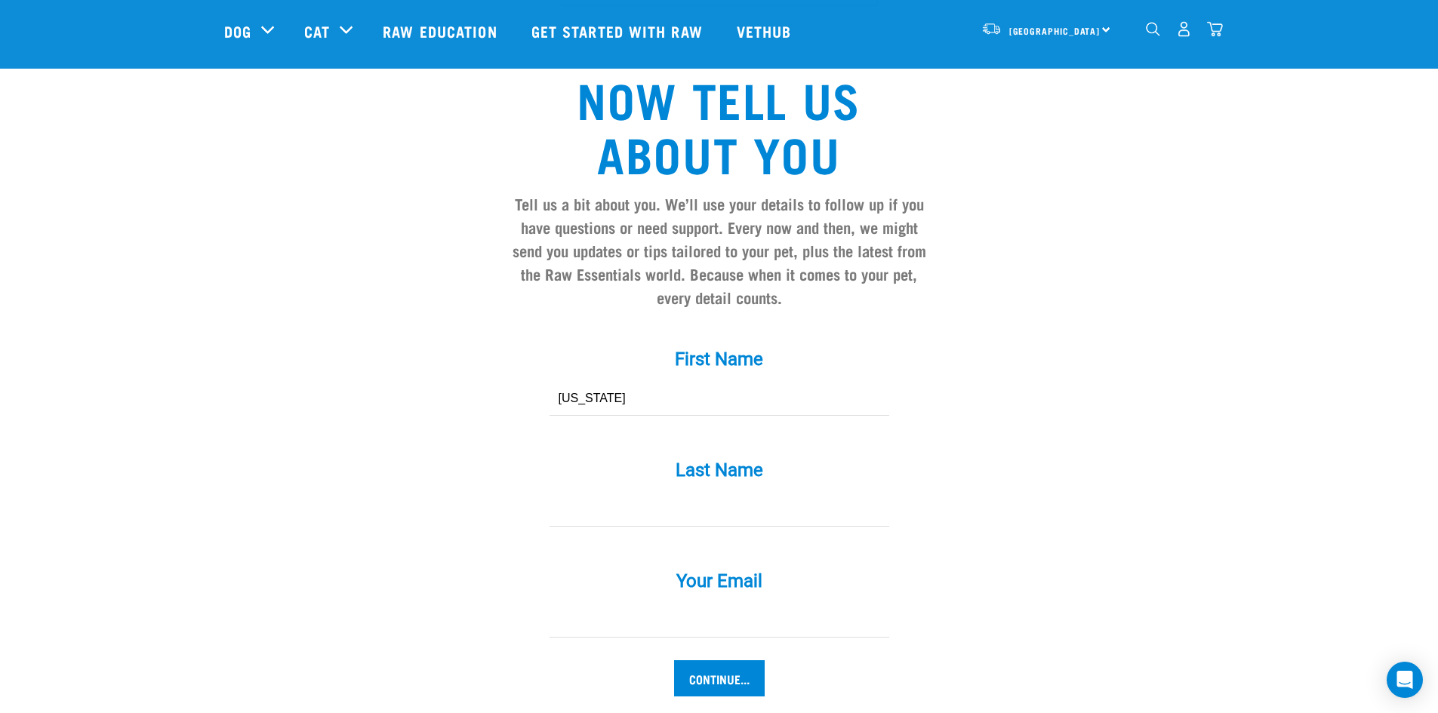
type input "Holmes"
type input "gholmes64@gmail.com"
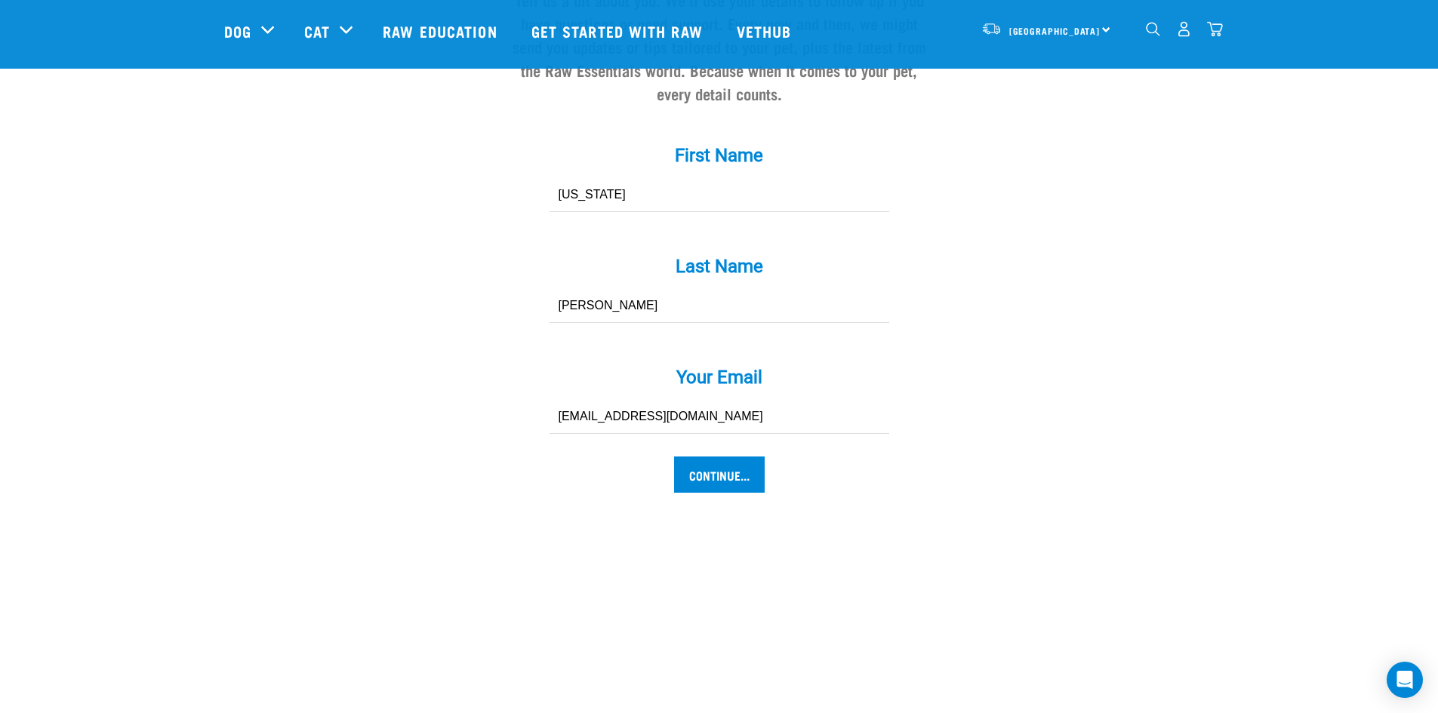
scroll to position [1510, 0]
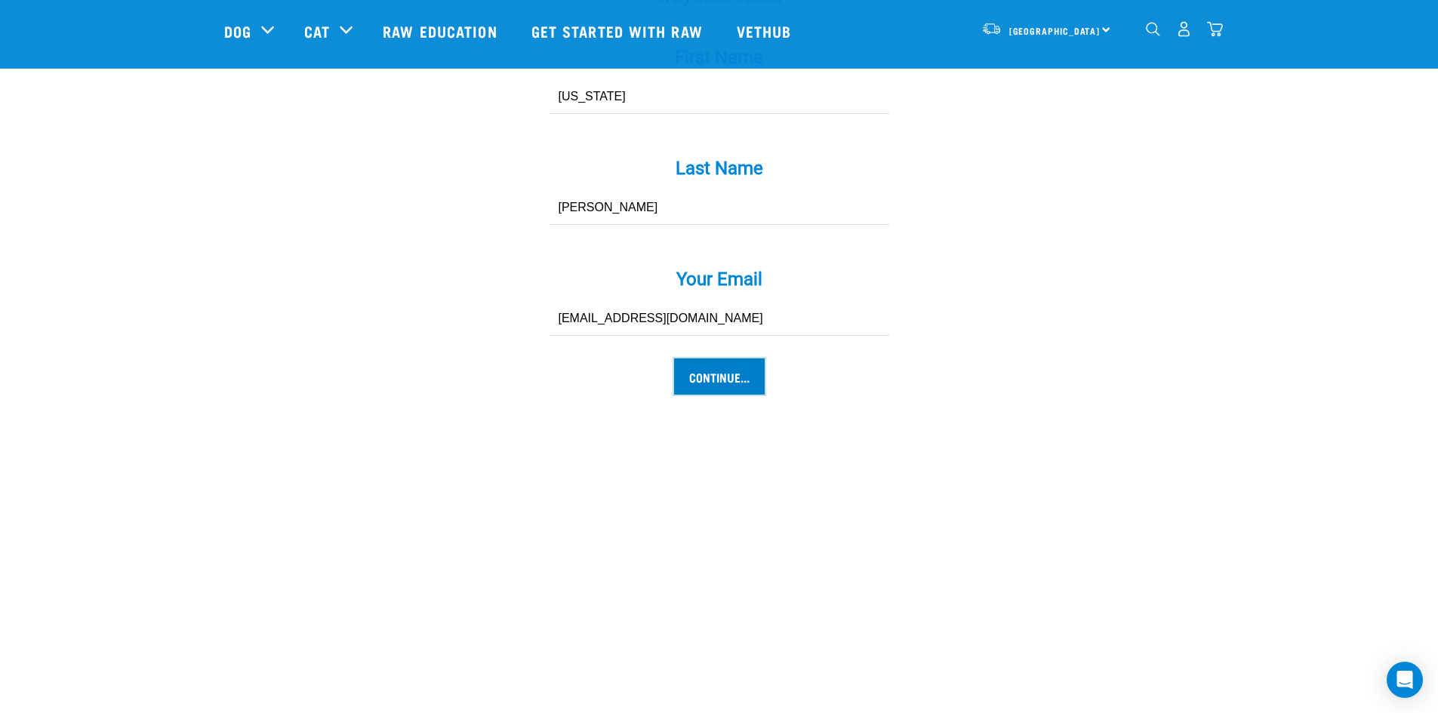
click at [729, 359] on input "Continue..." at bounding box center [719, 377] width 91 height 36
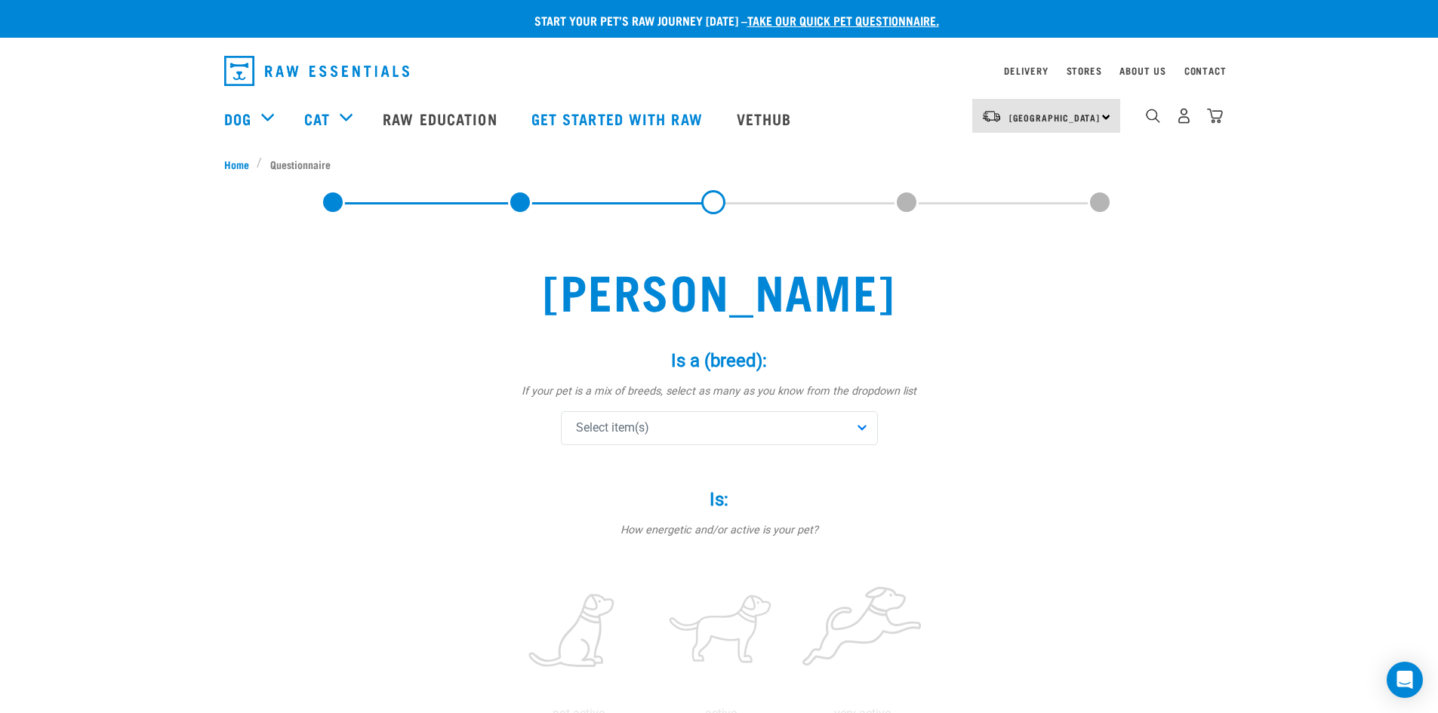
click at [864, 425] on div "Select item(s)" at bounding box center [719, 428] width 317 height 34
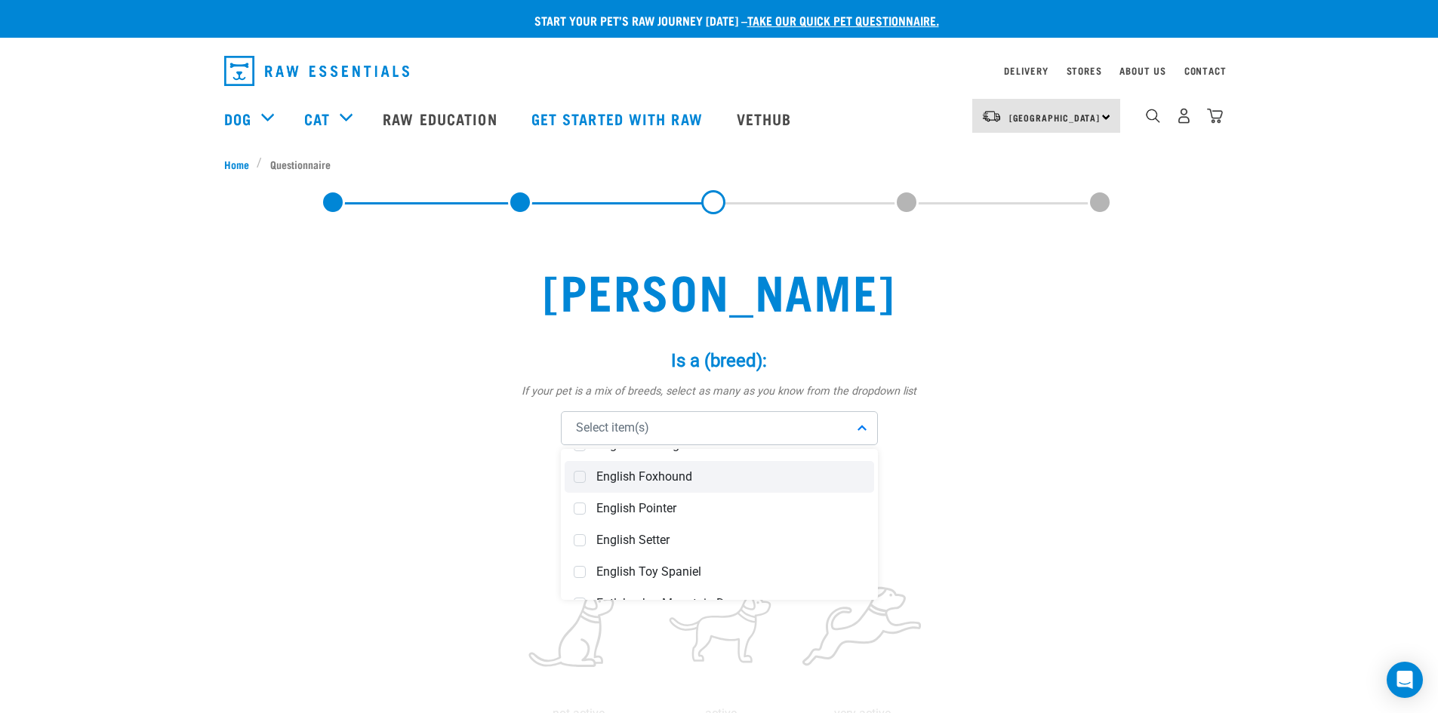
scroll to position [2264, 0]
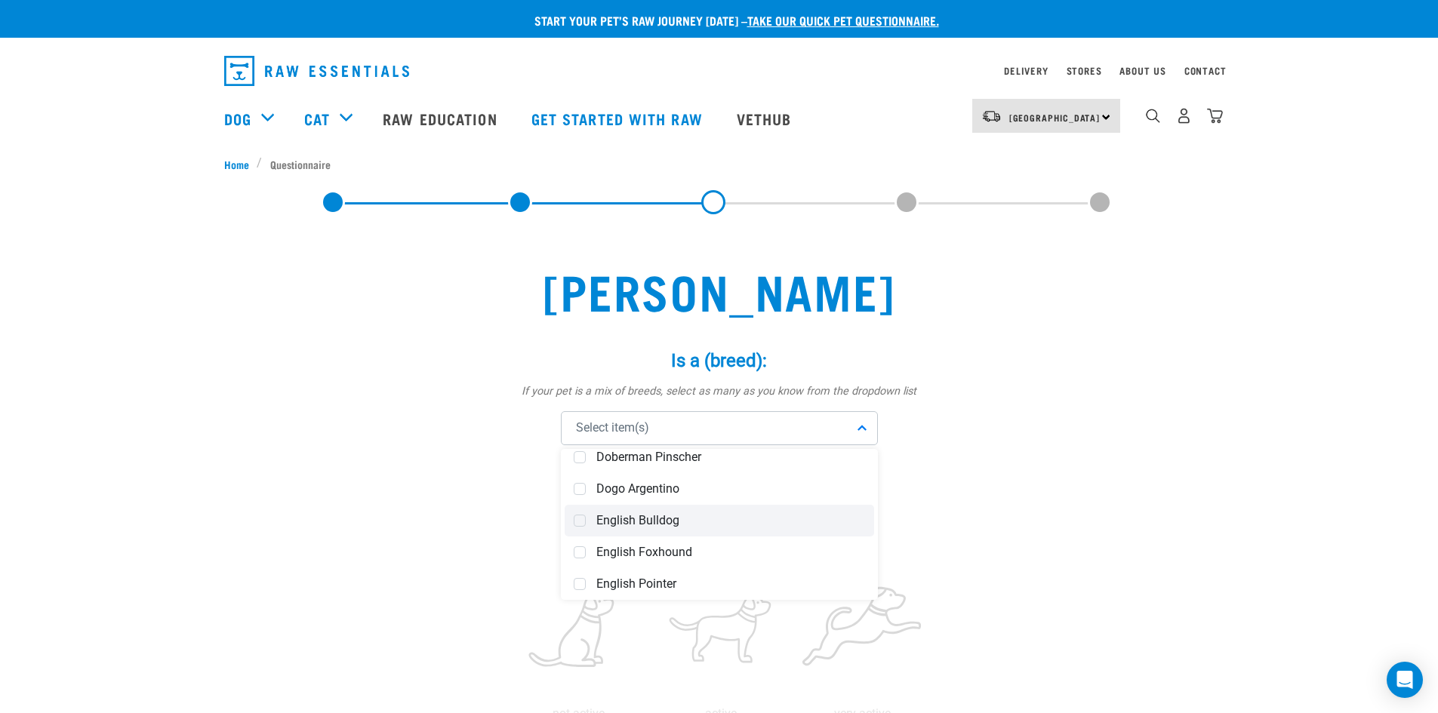
click at [578, 521] on span at bounding box center [580, 521] width 12 height 12
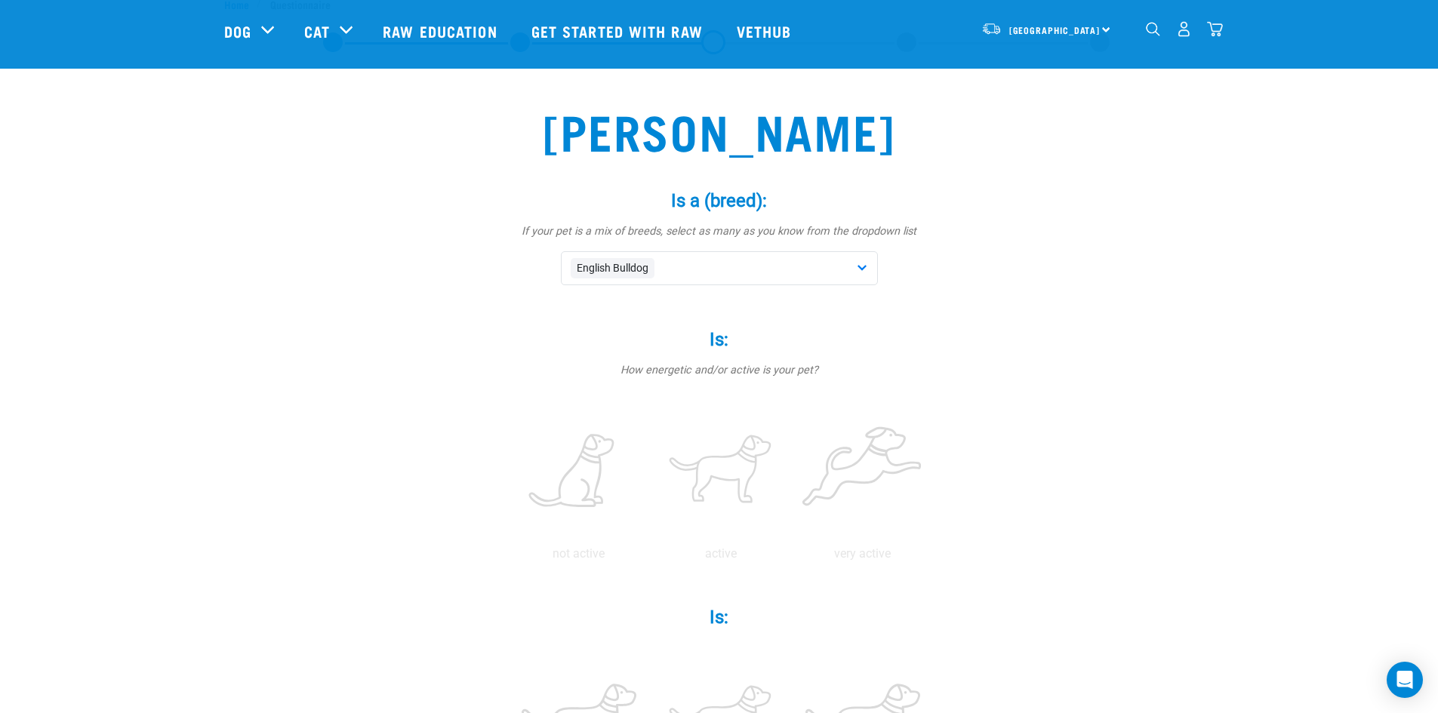
scroll to position [151, 0]
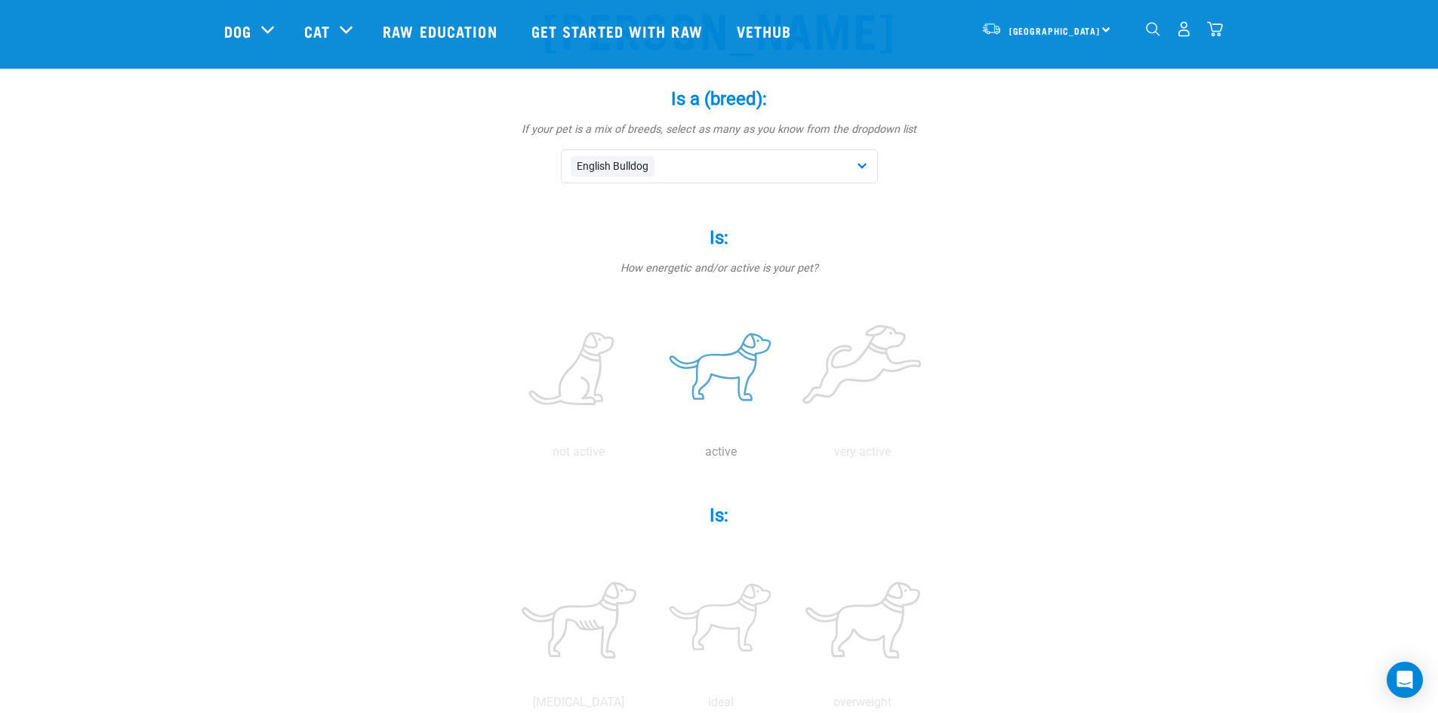
click at [716, 374] on label at bounding box center [721, 370] width 136 height 128
click at [650, 456] on input "radio" at bounding box center [650, 456] width 0 height 0
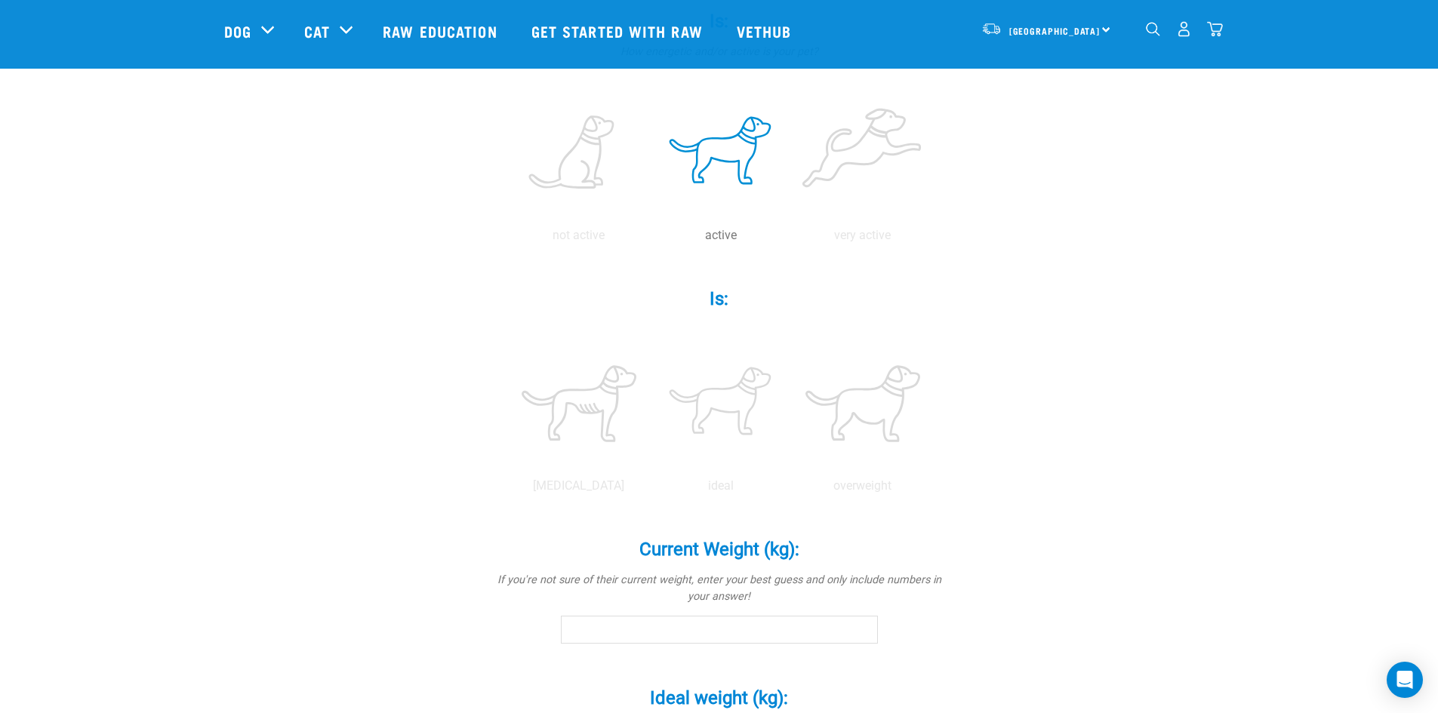
scroll to position [377, 0]
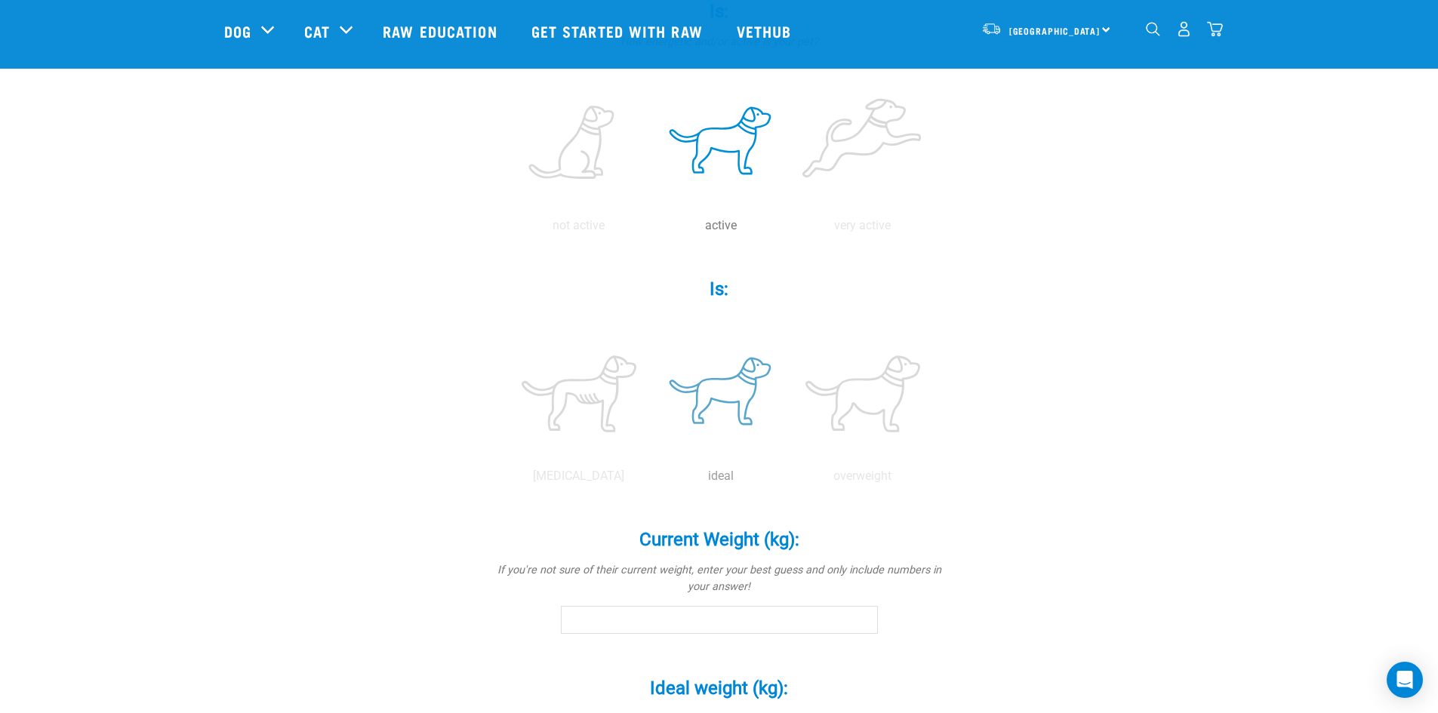
click at [722, 401] on label at bounding box center [721, 394] width 136 height 128
click at [650, 480] on input "radio" at bounding box center [650, 480] width 0 height 0
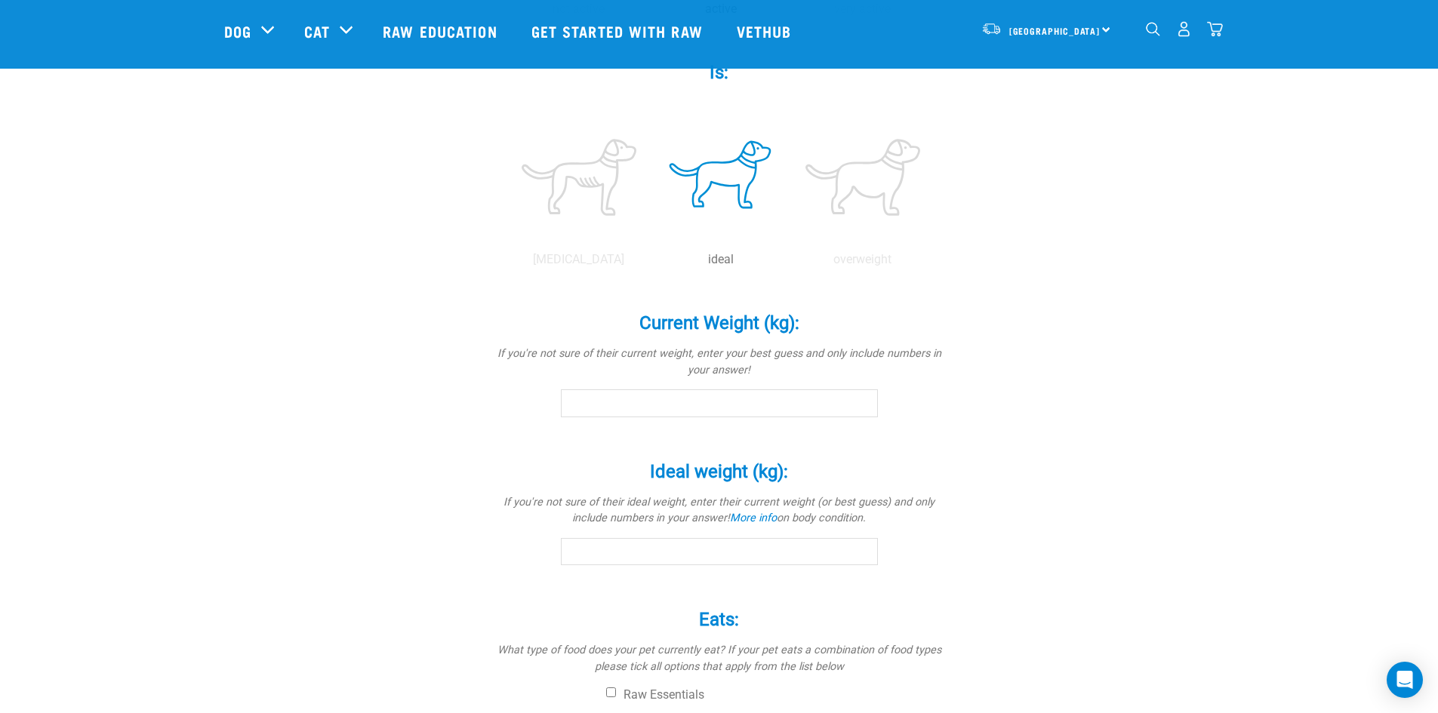
scroll to position [604, 0]
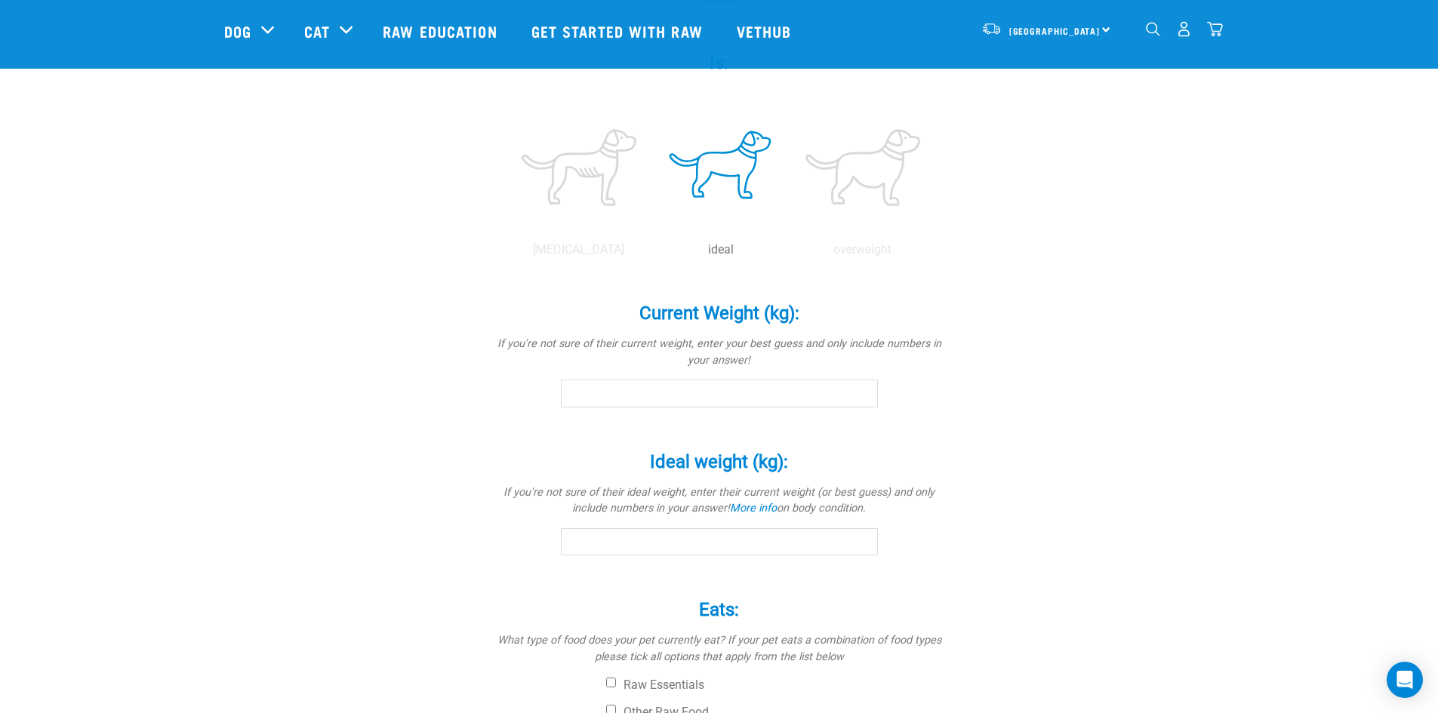
click at [660, 396] on input "Current Weight (kg): *" at bounding box center [719, 393] width 317 height 27
click at [861, 399] on input "-0.1" at bounding box center [719, 393] width 317 height 27
type input "-0"
type input "17"
click at [1008, 420] on div "Sidney Is a (breed): * If your pet is a mix of breeds, select as many as you kn…" at bounding box center [719, 215] width 990 height 1394
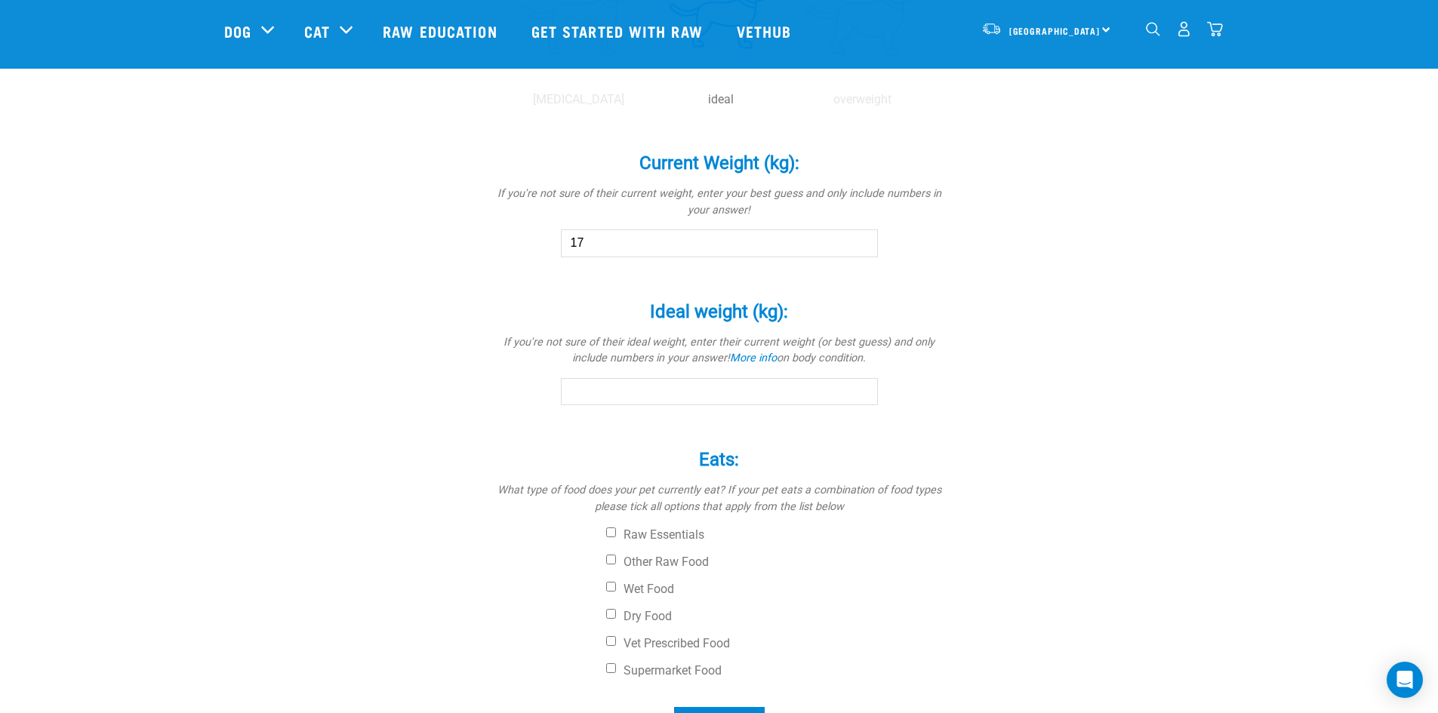
scroll to position [755, 0]
click at [596, 389] on input "Ideal weight (kg): *" at bounding box center [719, 390] width 317 height 27
type input "17"
click at [1111, 537] on div "Sidney Is a (breed): * If your pet is a mix of breeds, select as many as you kn…" at bounding box center [719, 64] width 990 height 1394
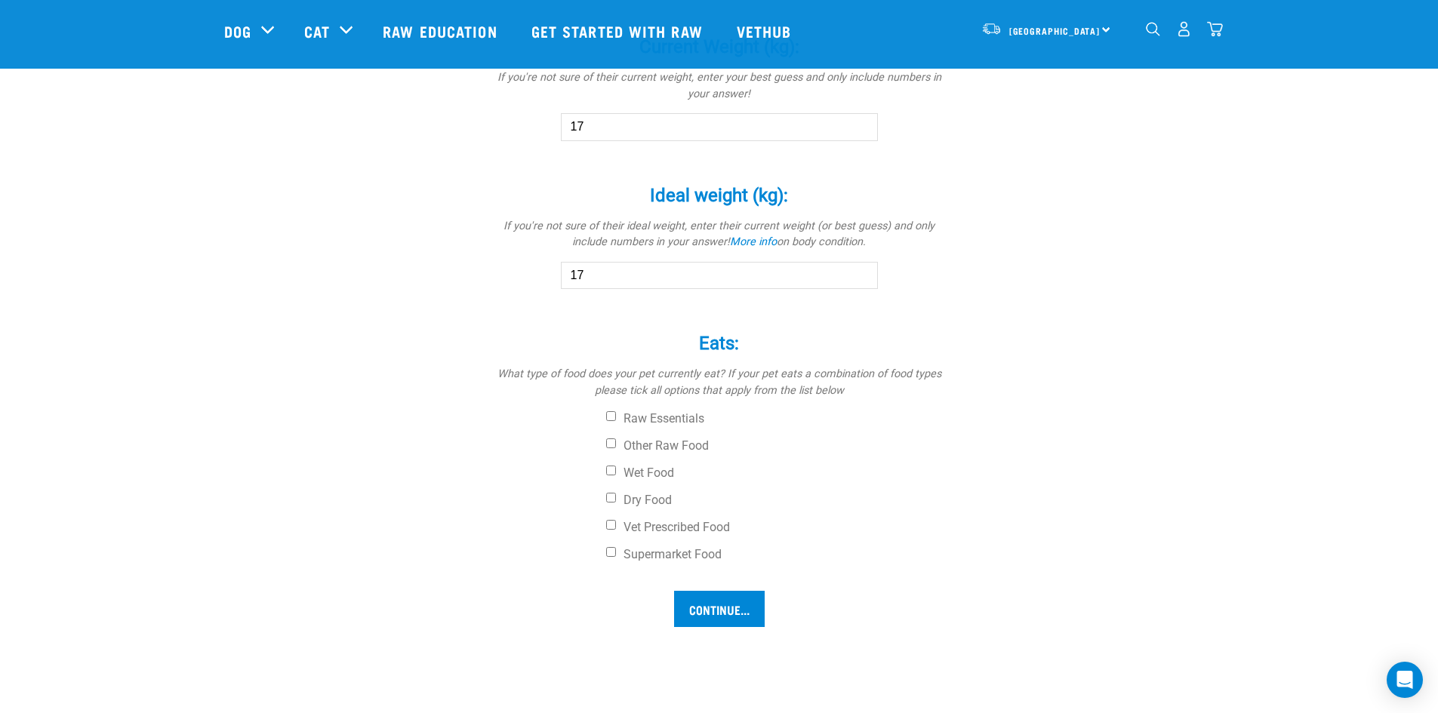
scroll to position [906, 0]
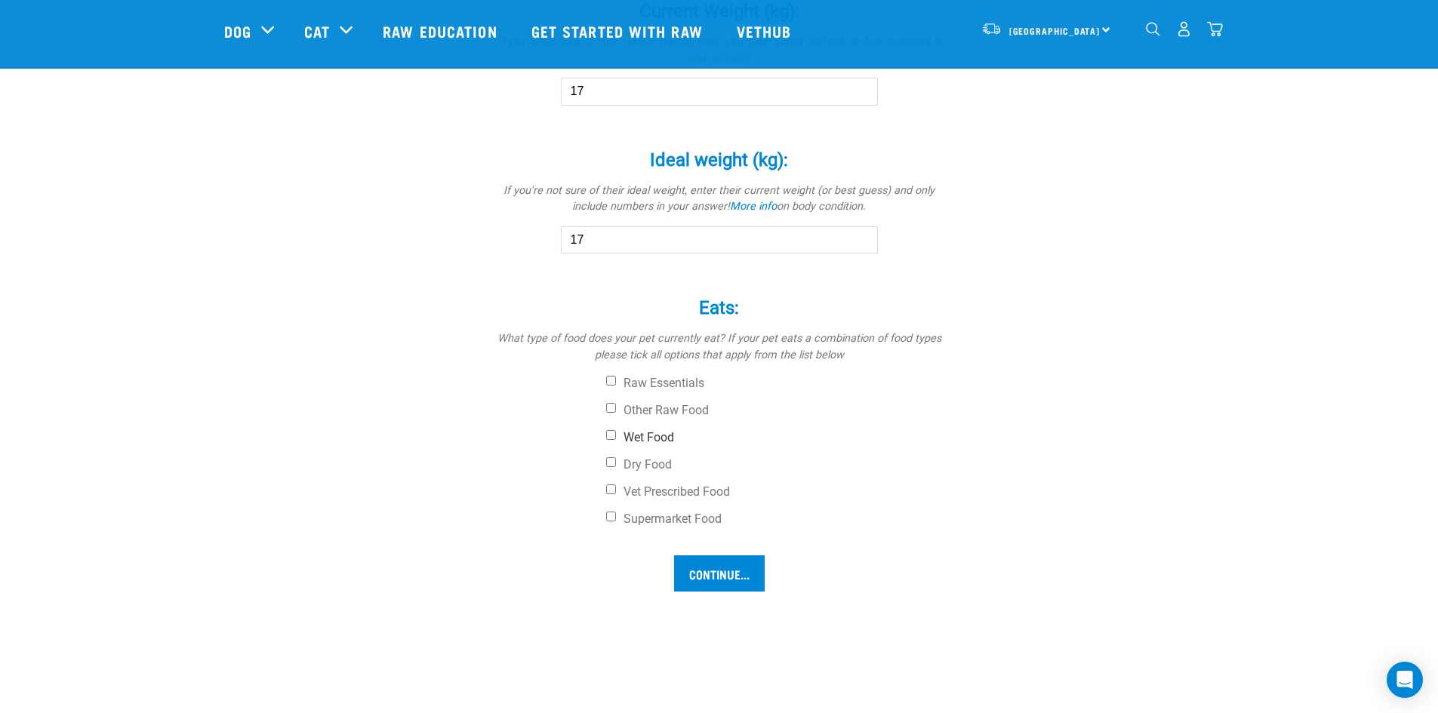
click at [610, 433] on input "Wet Food" at bounding box center [611, 435] width 10 height 10
checkbox input "true"
click at [611, 380] on input "Raw Essentials" at bounding box center [611, 381] width 10 height 10
checkbox input "true"
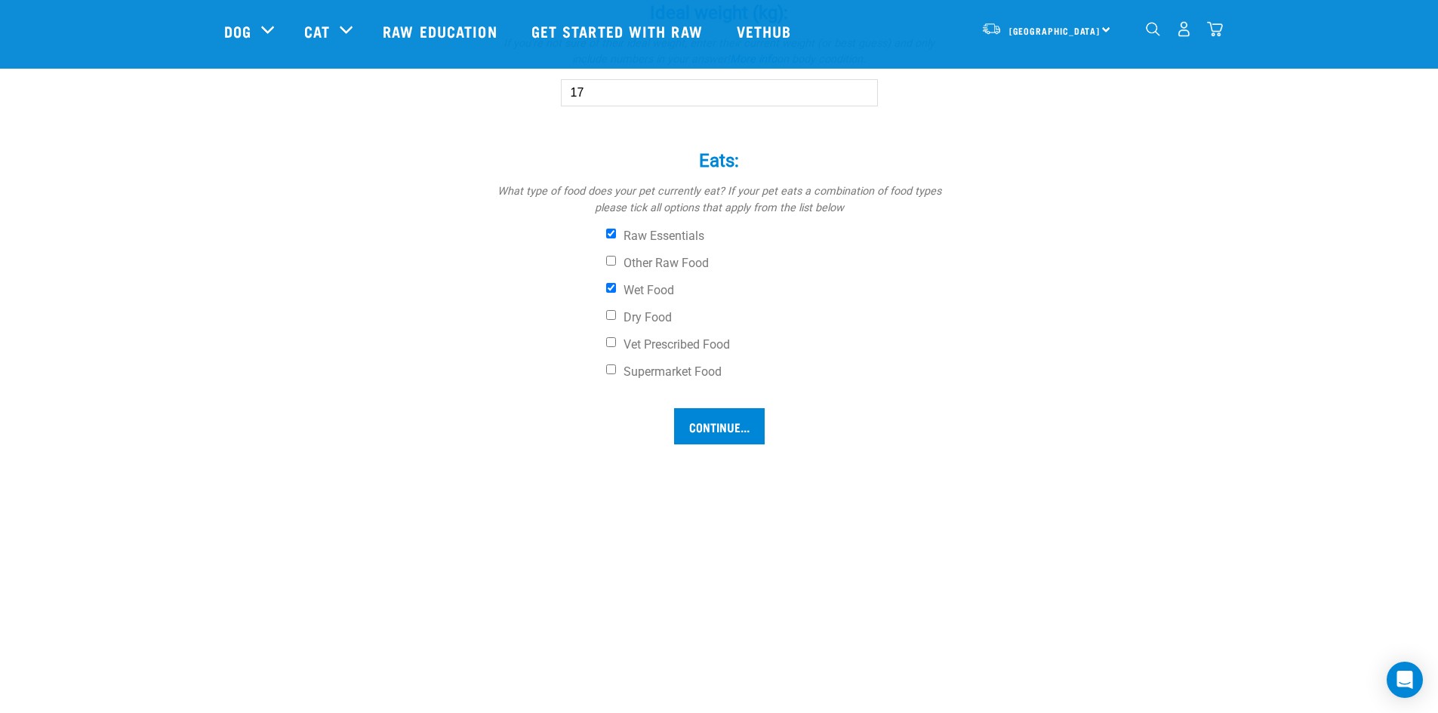
scroll to position [1057, 0]
click at [611, 366] on input "Supermarket Food" at bounding box center [611, 366] width 10 height 10
checkbox input "true"
click at [735, 419] on input "Continue..." at bounding box center [719, 423] width 91 height 36
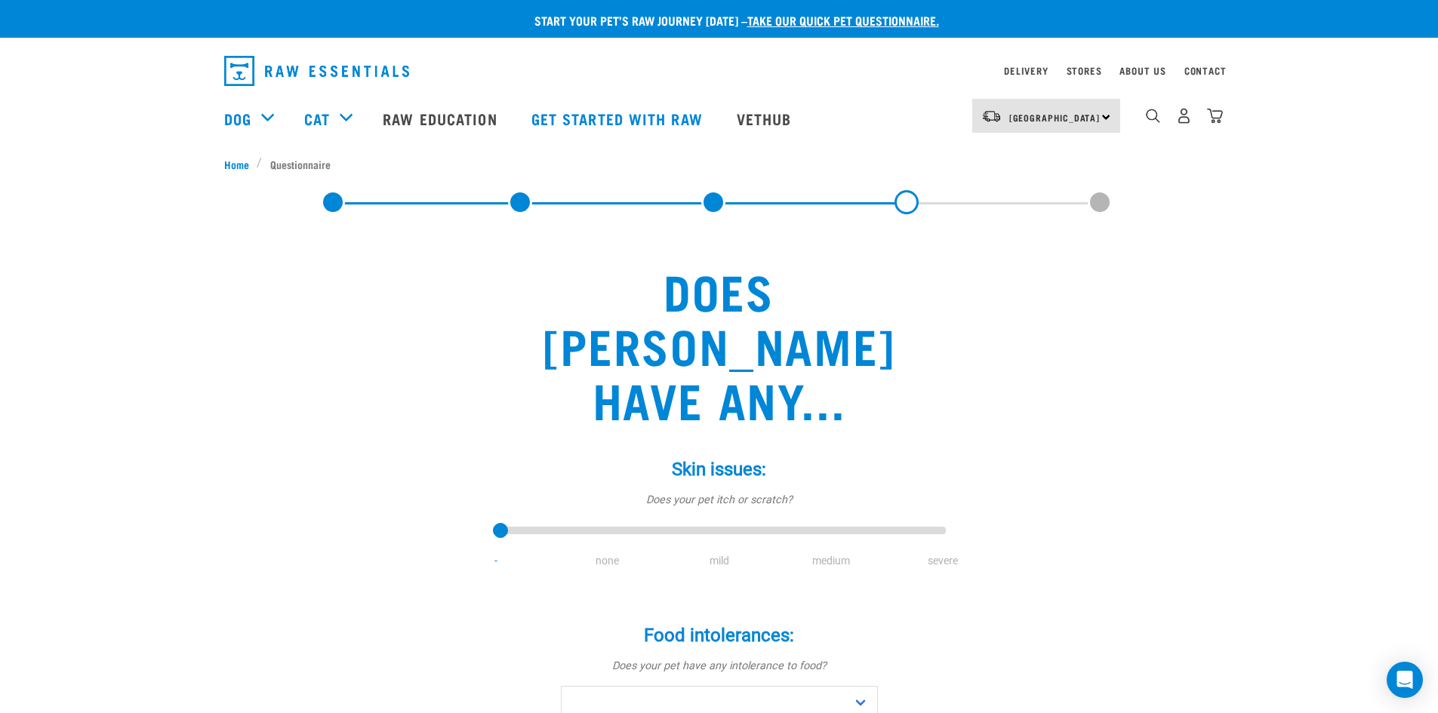
click at [605, 553] on li "none" at bounding box center [608, 561] width 112 height 16
drag, startPoint x: 498, startPoint y: 470, endPoint x: 593, endPoint y: 476, distance: 95.3
type input "1"
click at [593, 521] on input "range" at bounding box center [719, 531] width 453 height 21
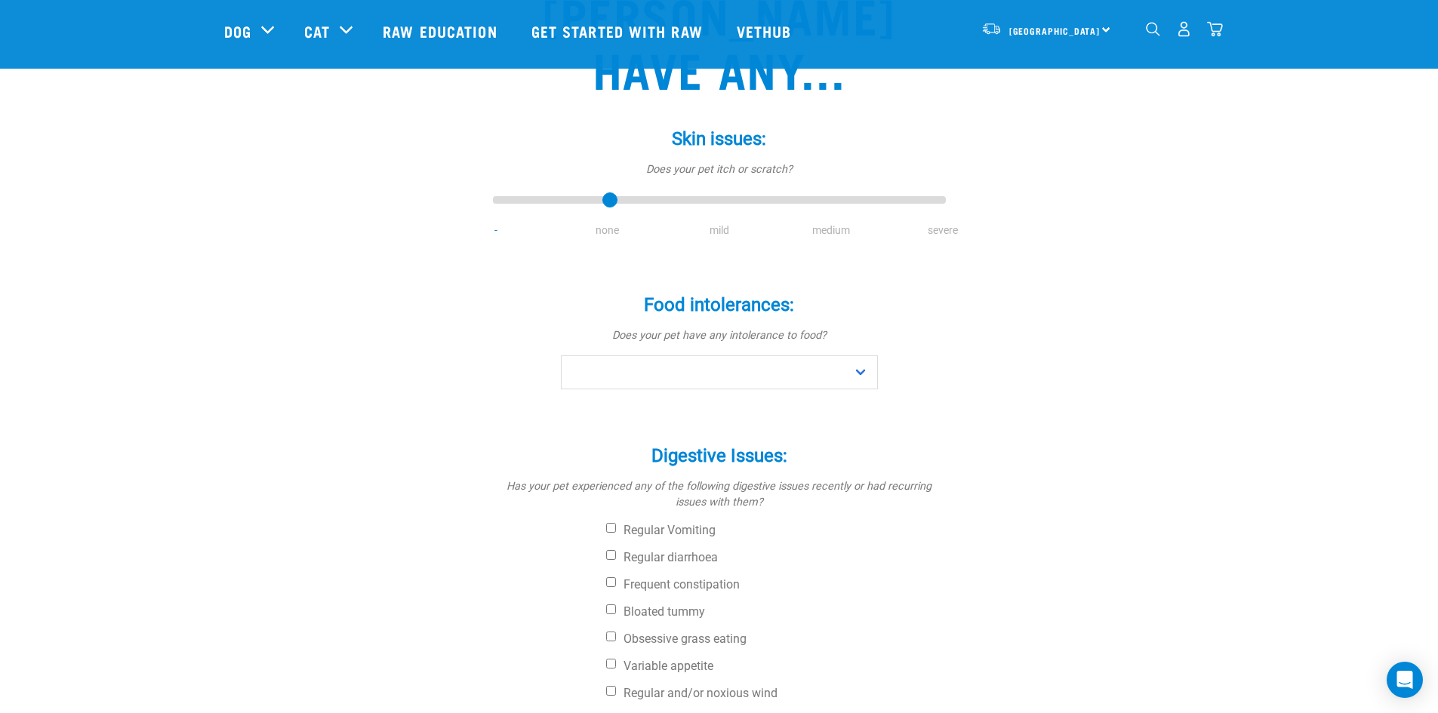
scroll to position [226, 0]
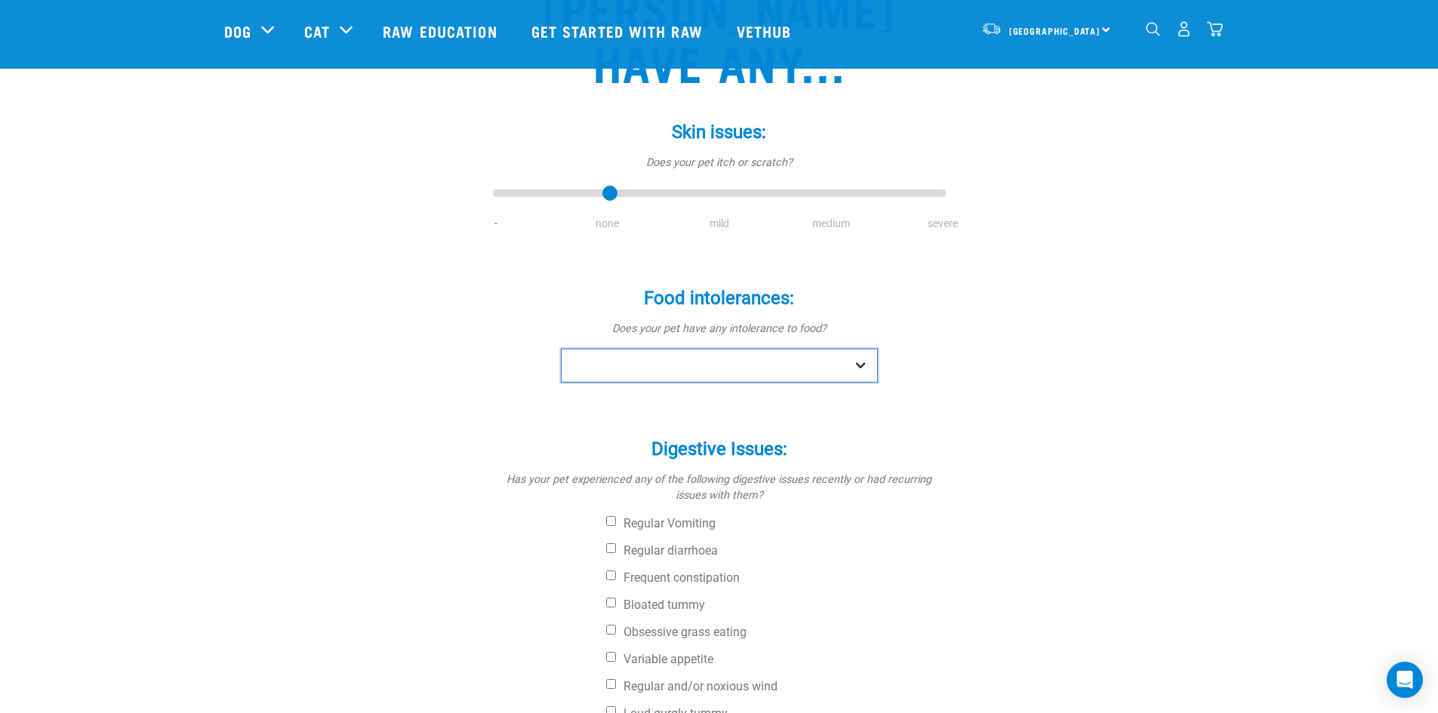
click at [865, 349] on select "No Yes" at bounding box center [719, 366] width 317 height 34
select select "no"
click at [561, 349] on select "No Yes" at bounding box center [719, 366] width 317 height 34
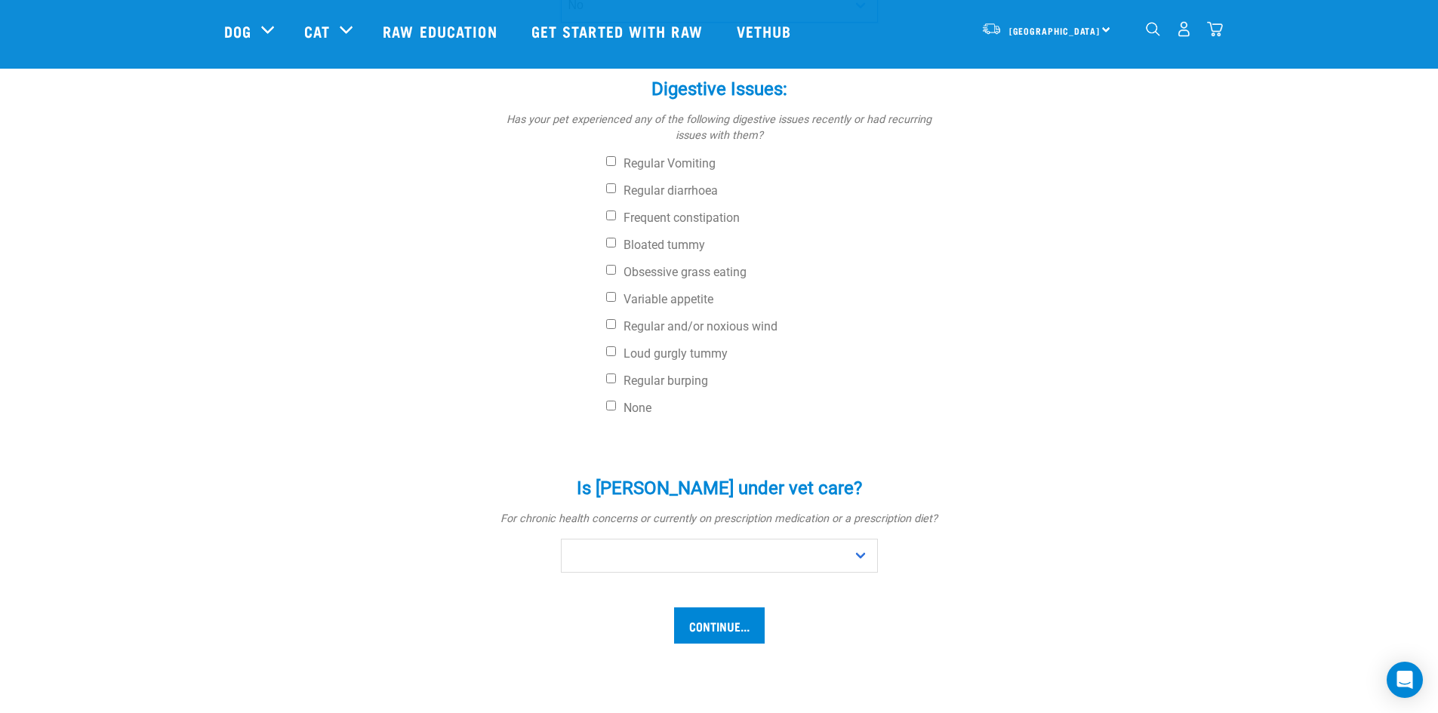
scroll to position [604, 0]
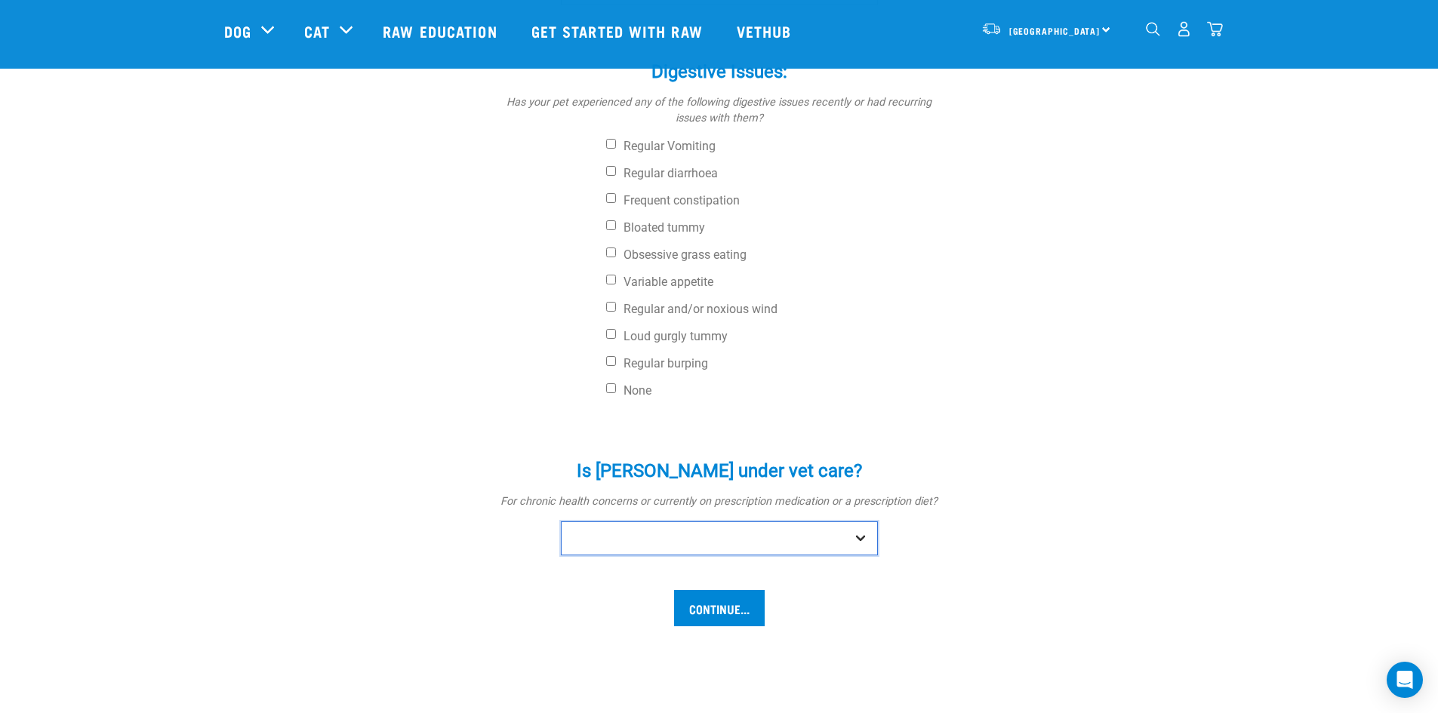
click at [866, 522] on select "No Yes" at bounding box center [719, 539] width 317 height 34
click at [1144, 417] on div "Does [PERSON_NAME] have any... Skin issues: * Does your pet itch or scratch? - …" at bounding box center [719, 81] width 990 height 1127
click at [864, 522] on select "No Yes" at bounding box center [719, 539] width 317 height 34
select select "no"
click at [561, 522] on select "No Yes" at bounding box center [719, 539] width 317 height 34
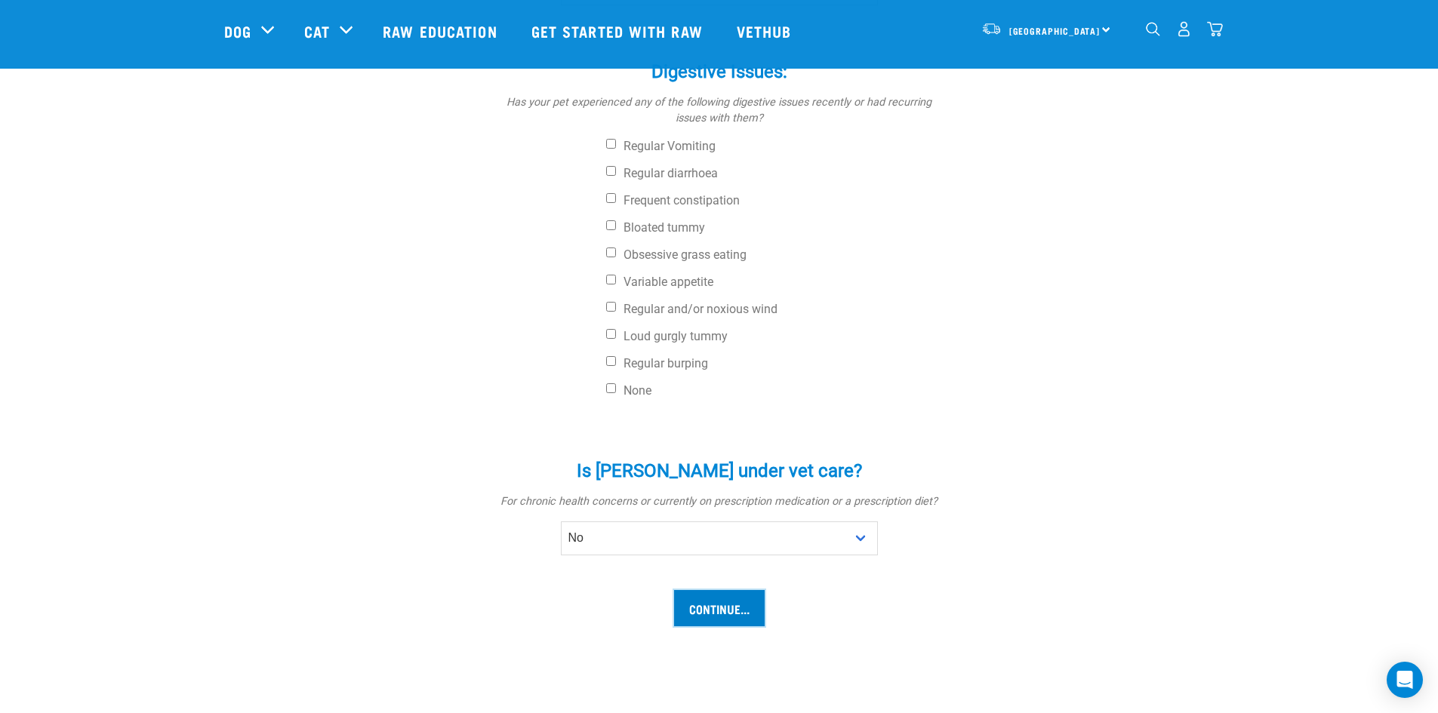
click at [714, 590] on input "Continue..." at bounding box center [719, 608] width 91 height 36
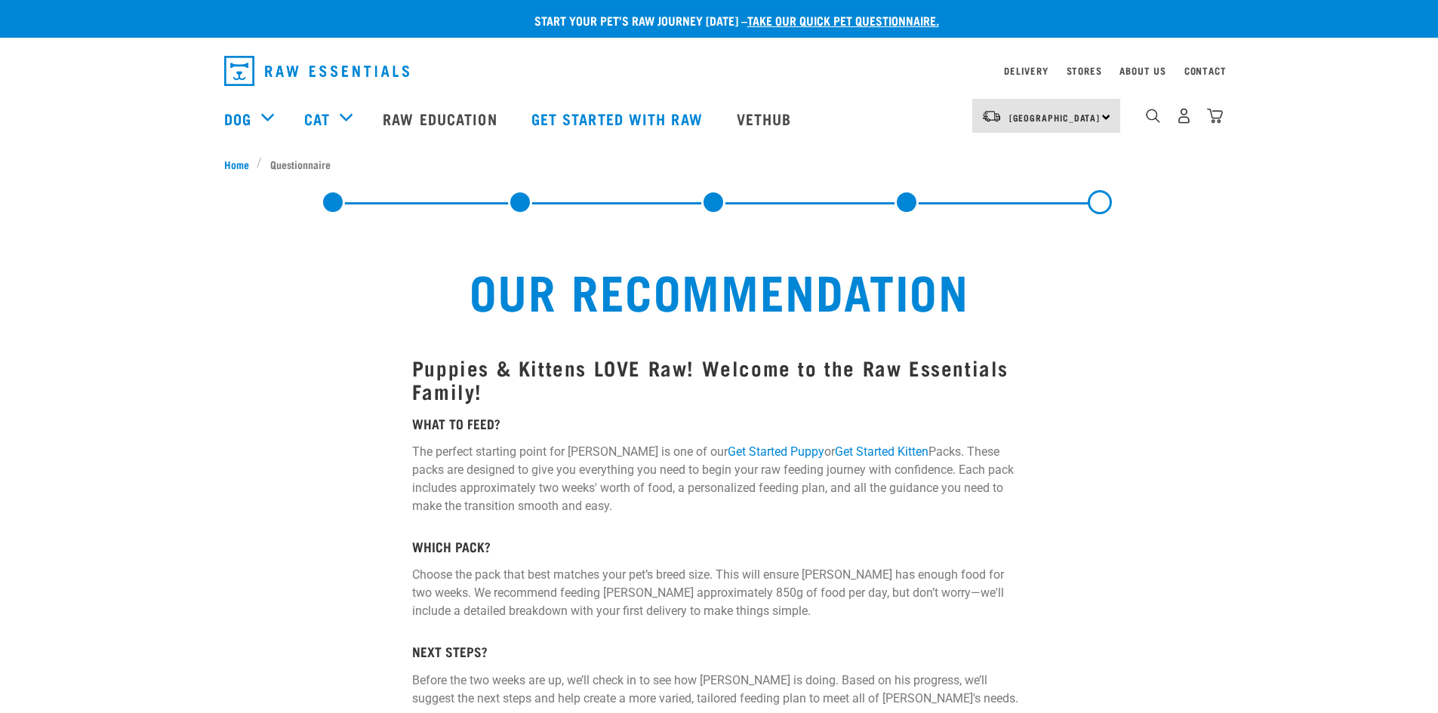
select select "19645"
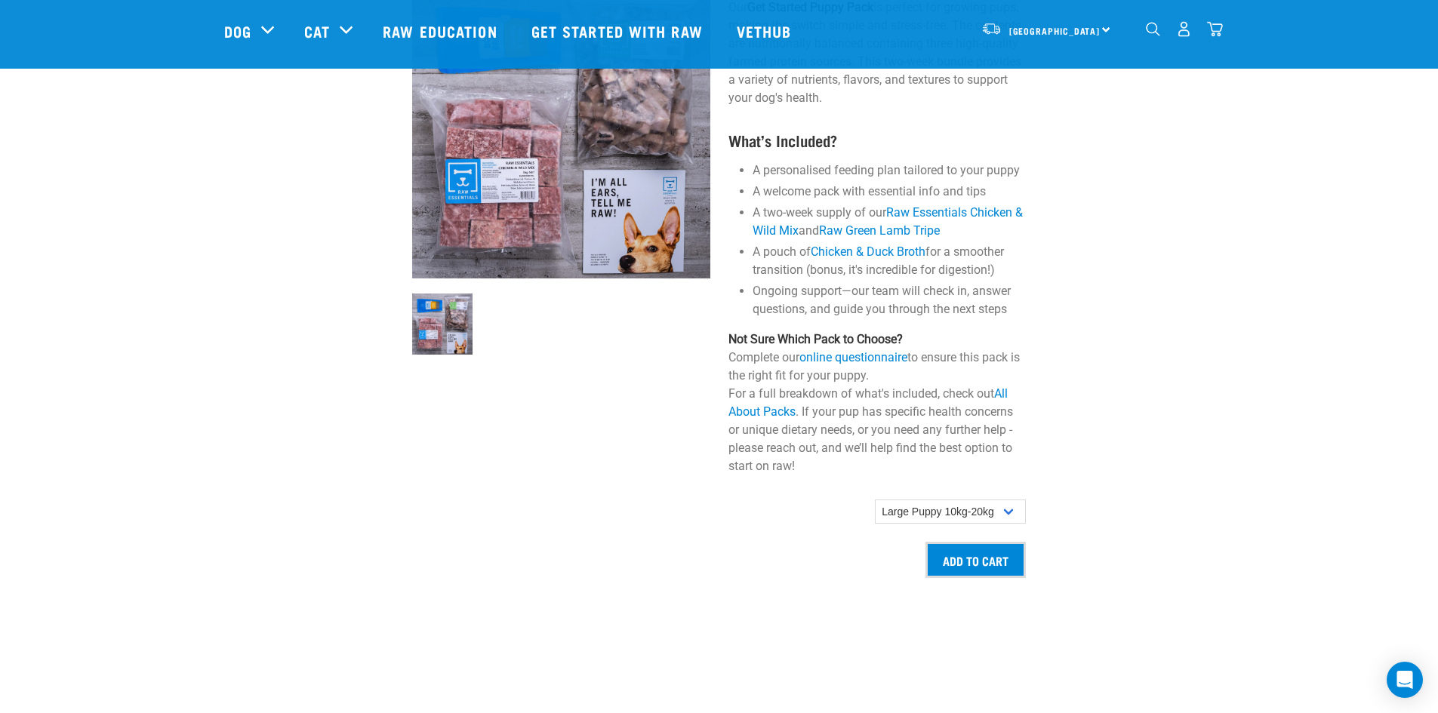
scroll to position [981, 0]
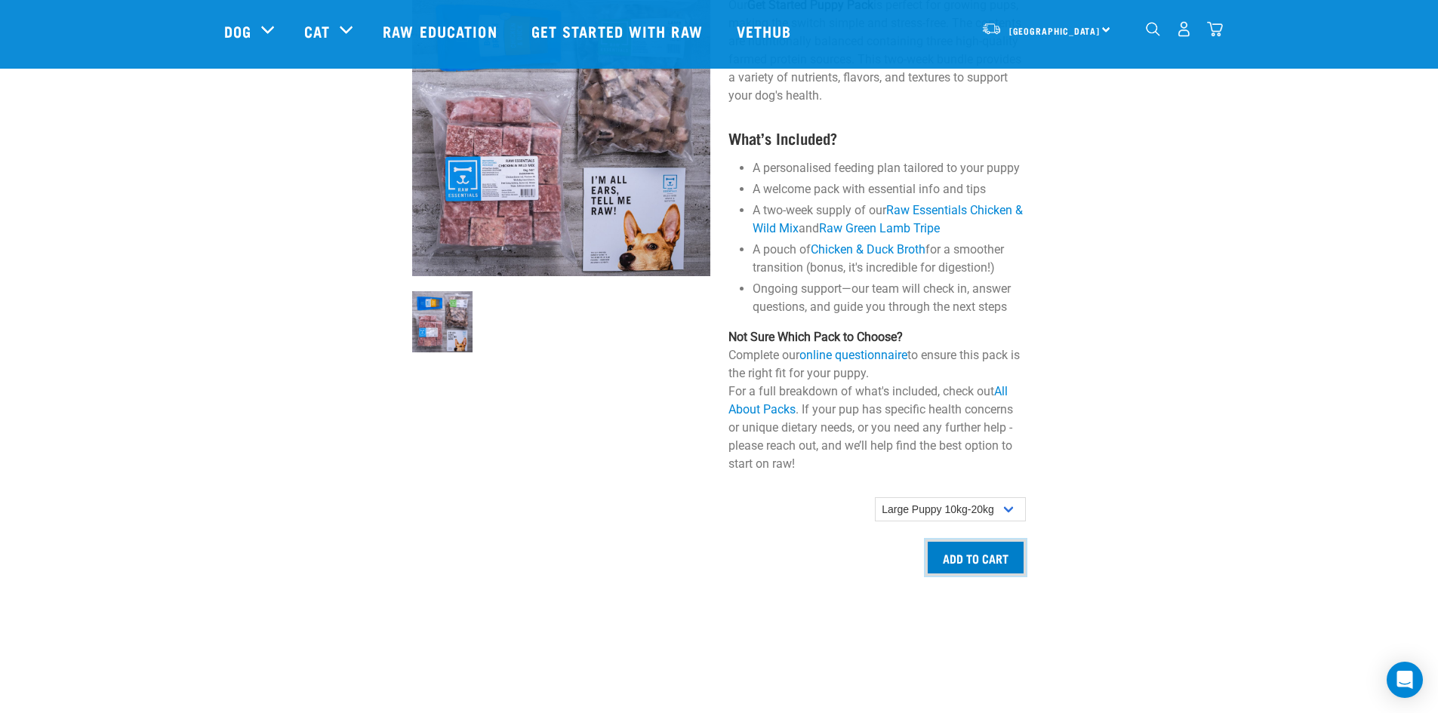
click at [951, 556] on input "Add to cart" at bounding box center [975, 558] width 100 height 36
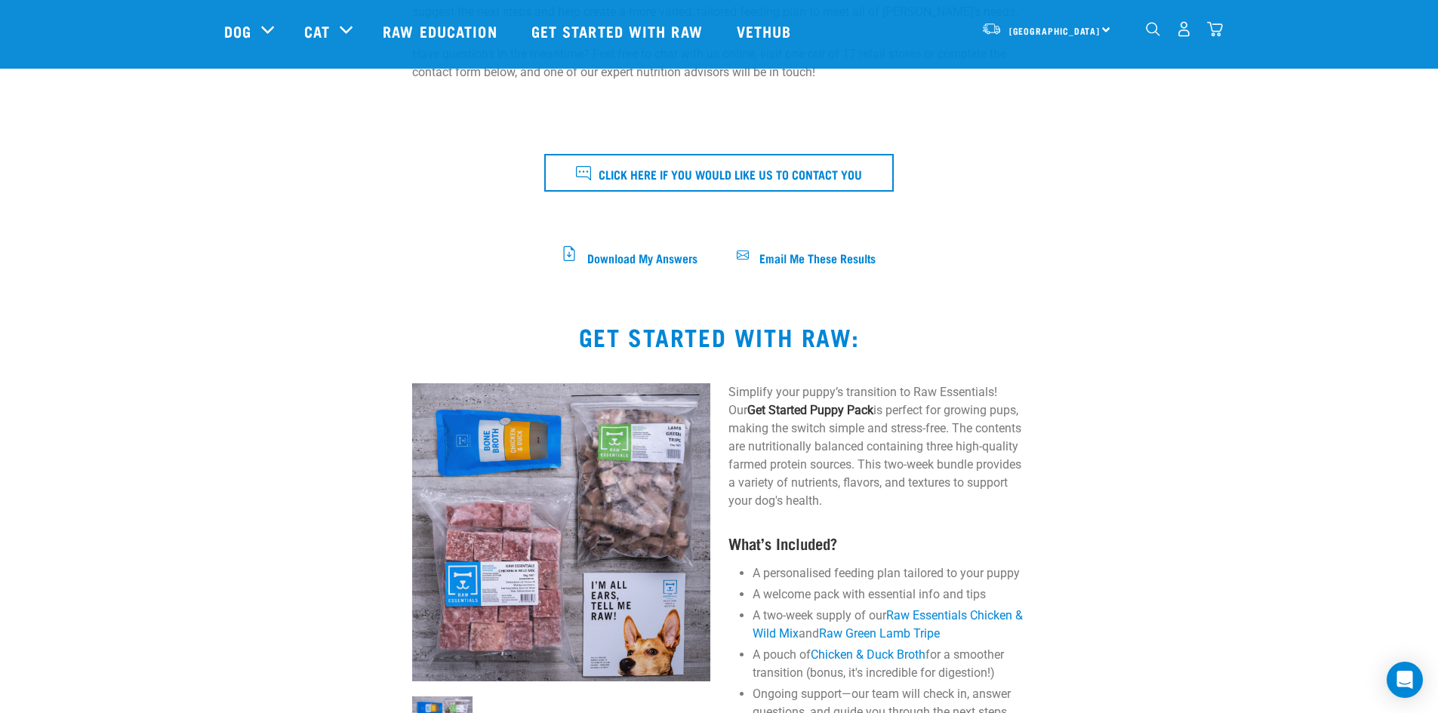
scroll to position [528, 0]
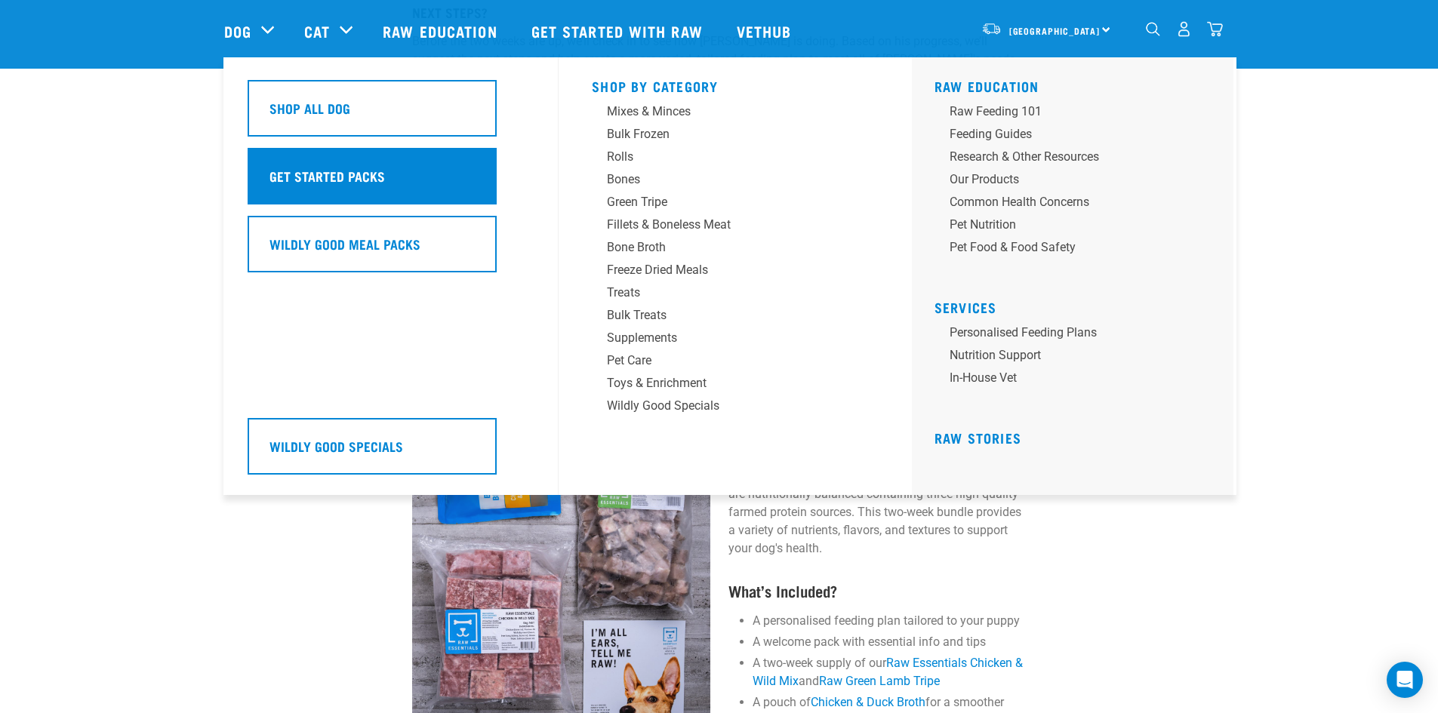
click at [310, 177] on h5 "Get Started Packs" at bounding box center [326, 176] width 115 height 20
